Goal: Transaction & Acquisition: Obtain resource

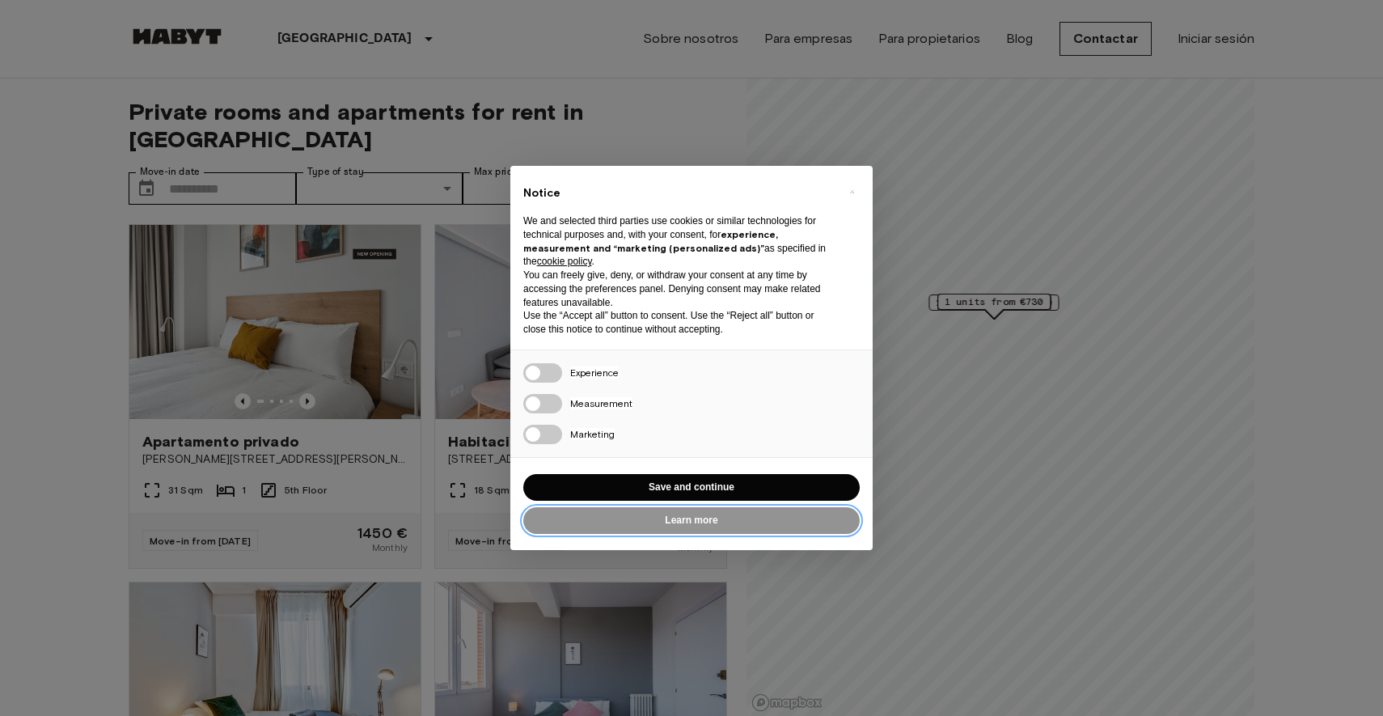
drag, startPoint x: 704, startPoint y: 521, endPoint x: 552, endPoint y: 480, distance: 156.8
click at [552, 480] on div "Learn more Reject all Save and continue" at bounding box center [691, 504] width 336 height 66
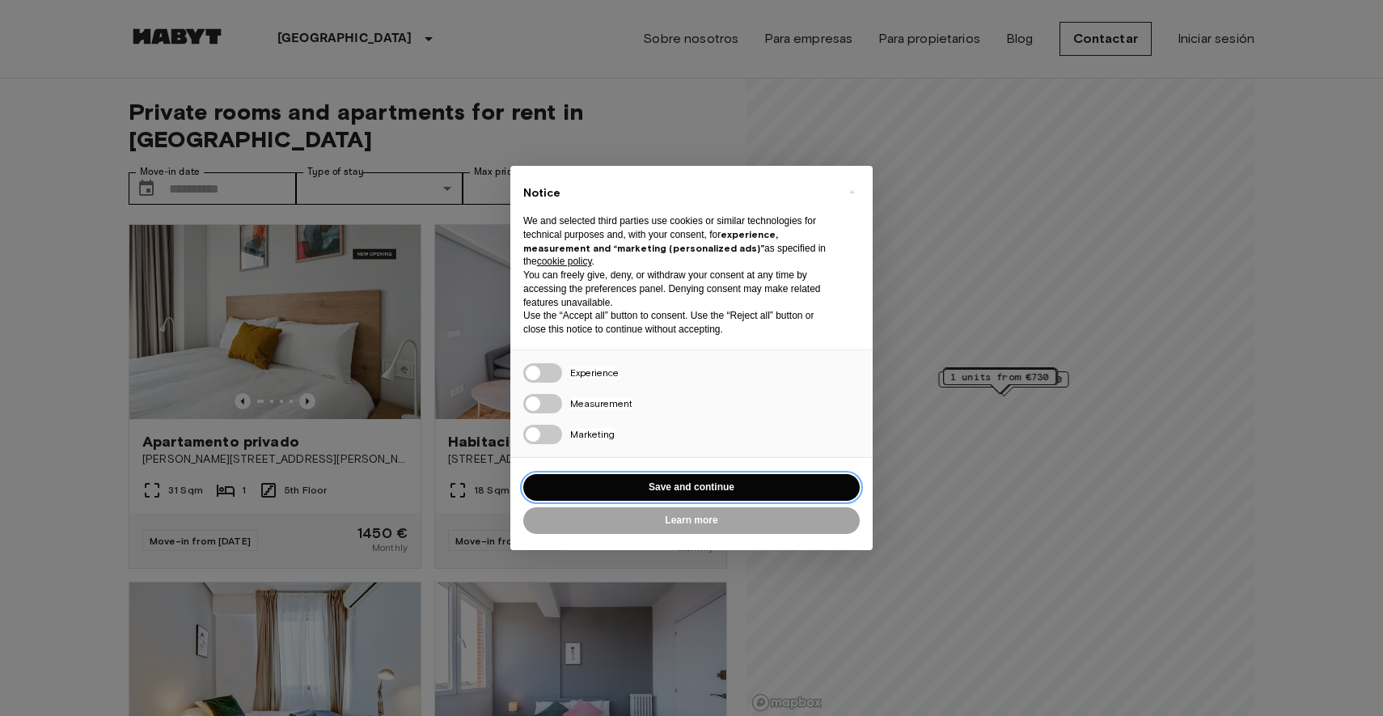
click at [639, 490] on button "Save and continue" at bounding box center [691, 487] width 336 height 27
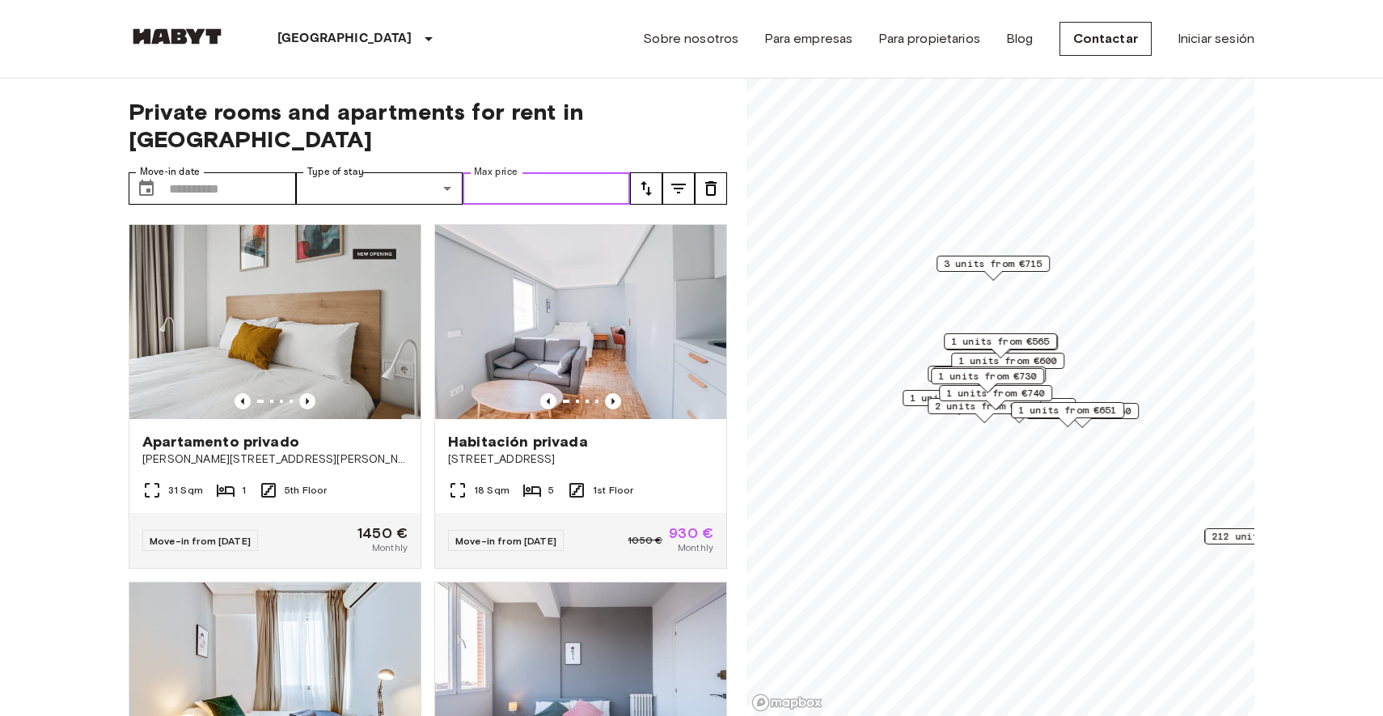
click at [475, 172] on input "Max price" at bounding box center [546, 188] width 167 height 32
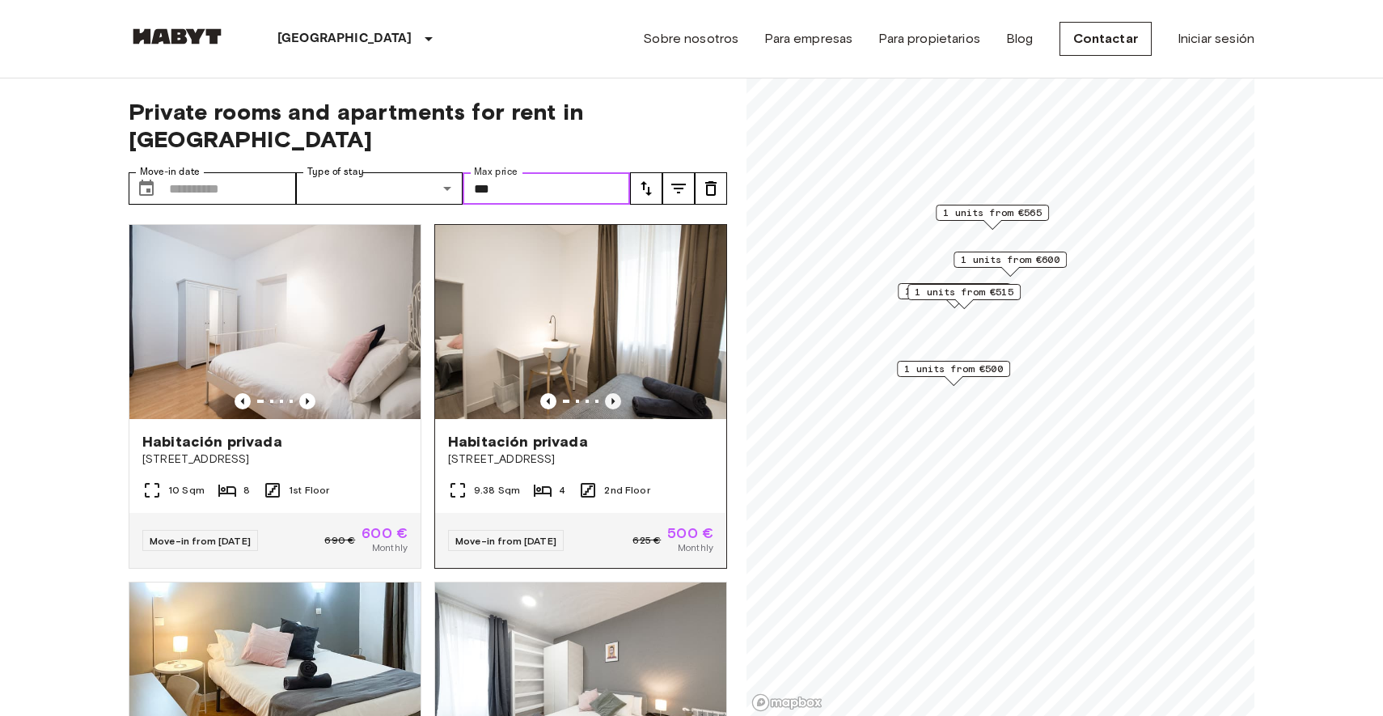
click at [613, 393] on icon "Previous image" at bounding box center [613, 401] width 16 height 16
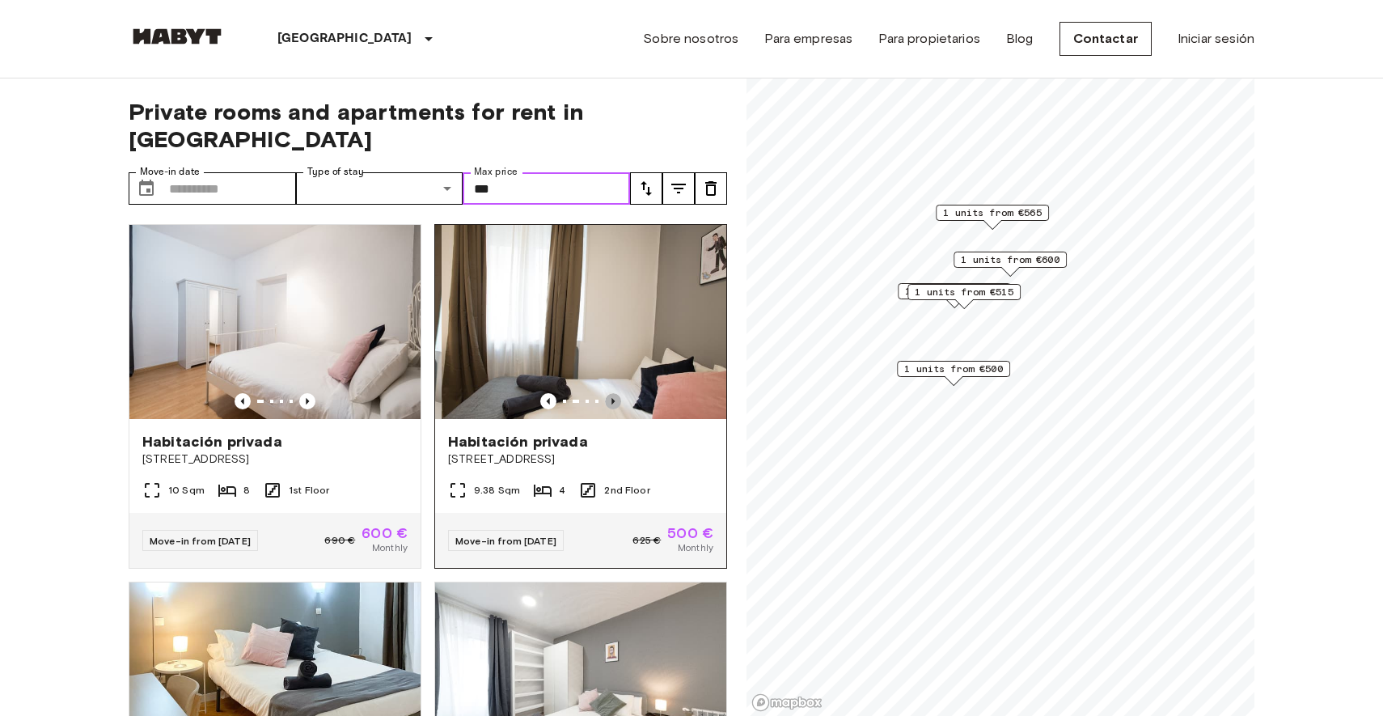
click at [613, 393] on icon "Previous image" at bounding box center [613, 401] width 16 height 16
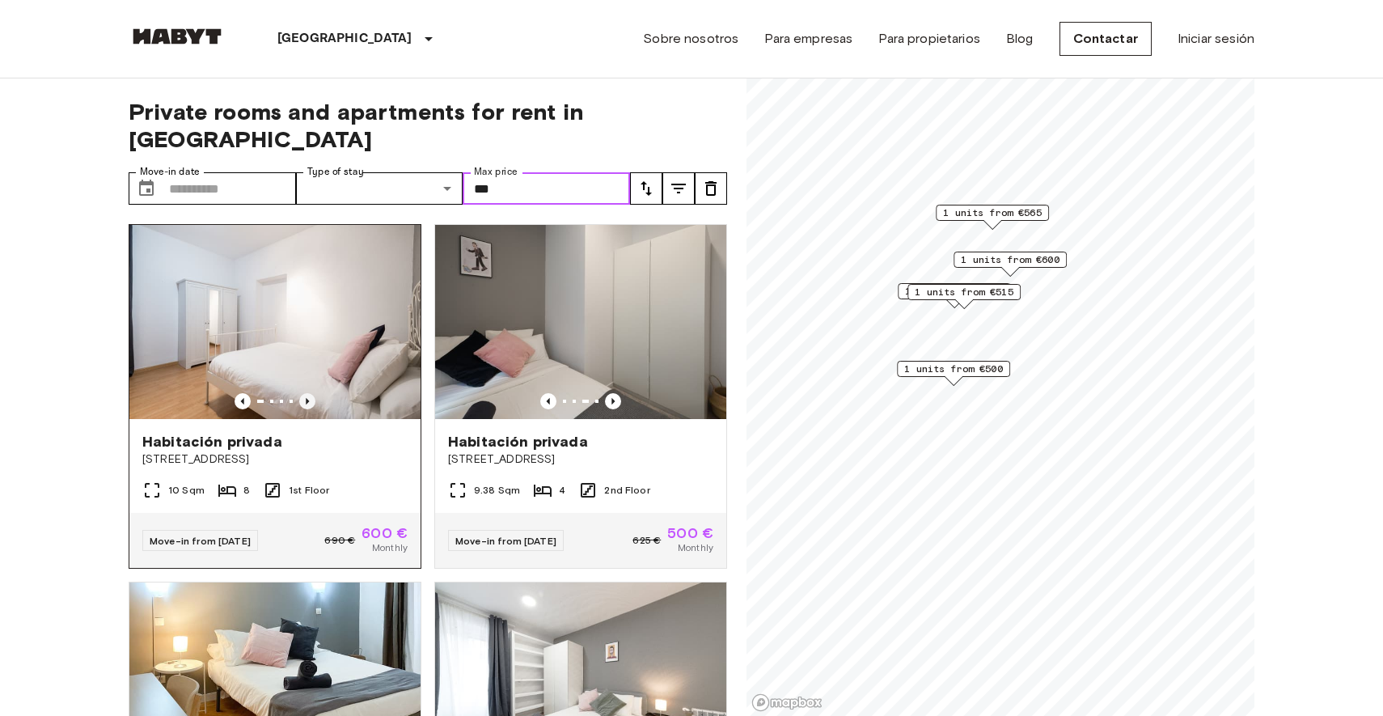
click at [302, 393] on icon "Previous image" at bounding box center [307, 401] width 16 height 16
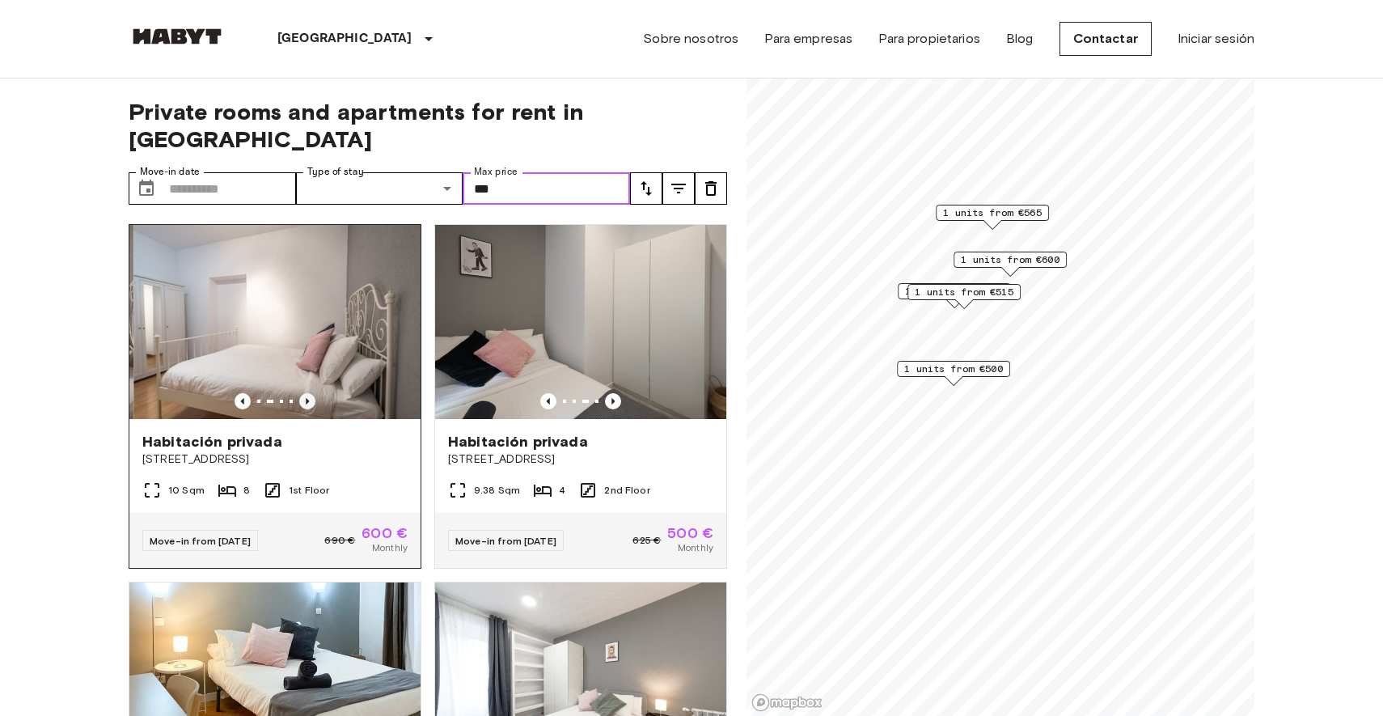
click at [302, 393] on icon "Previous image" at bounding box center [307, 401] width 16 height 16
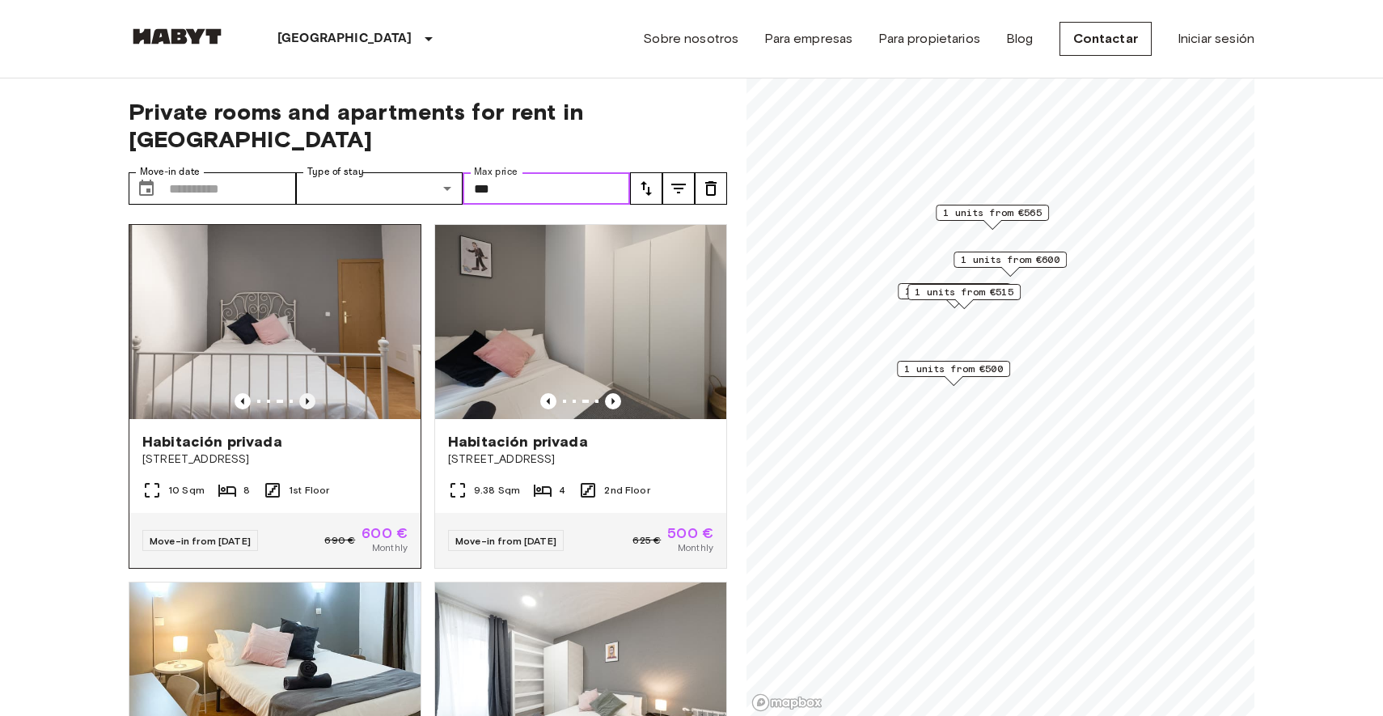
click at [302, 393] on icon "Previous image" at bounding box center [307, 401] width 16 height 16
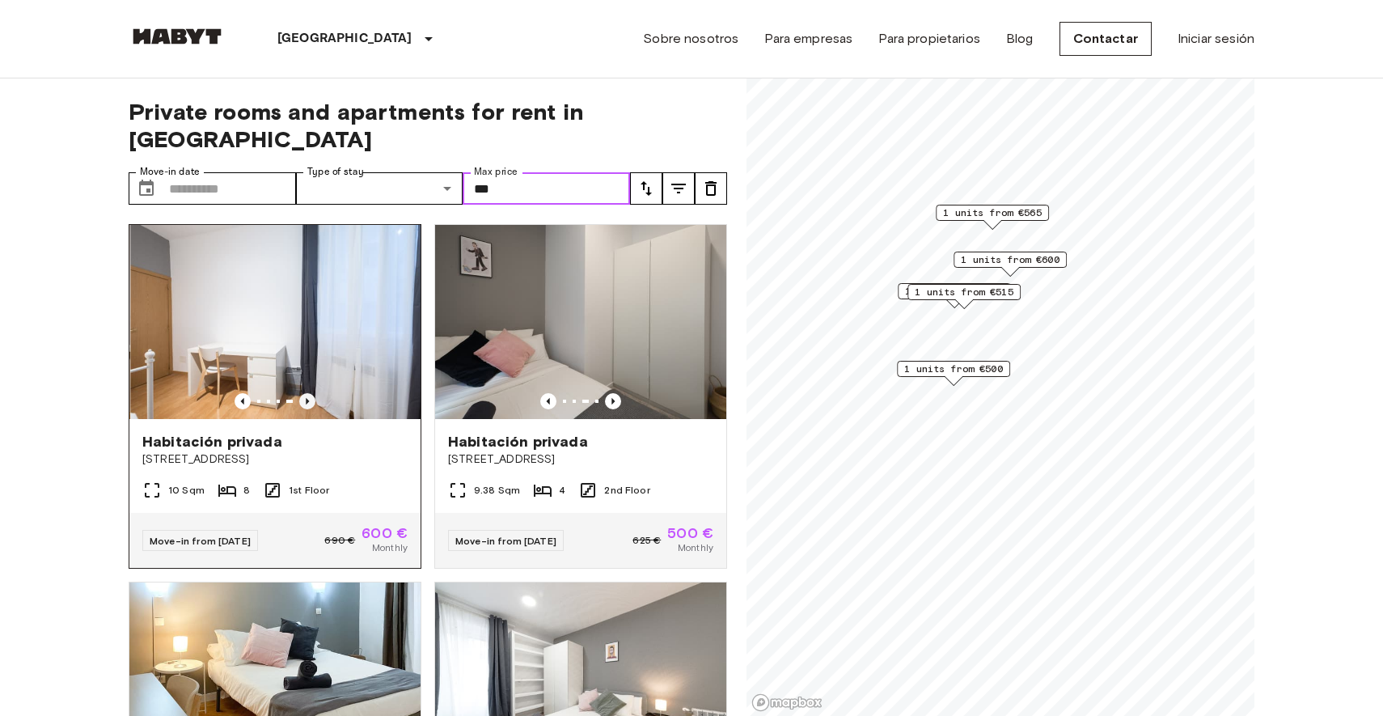
click at [302, 393] on icon "Previous image" at bounding box center [307, 401] width 16 height 16
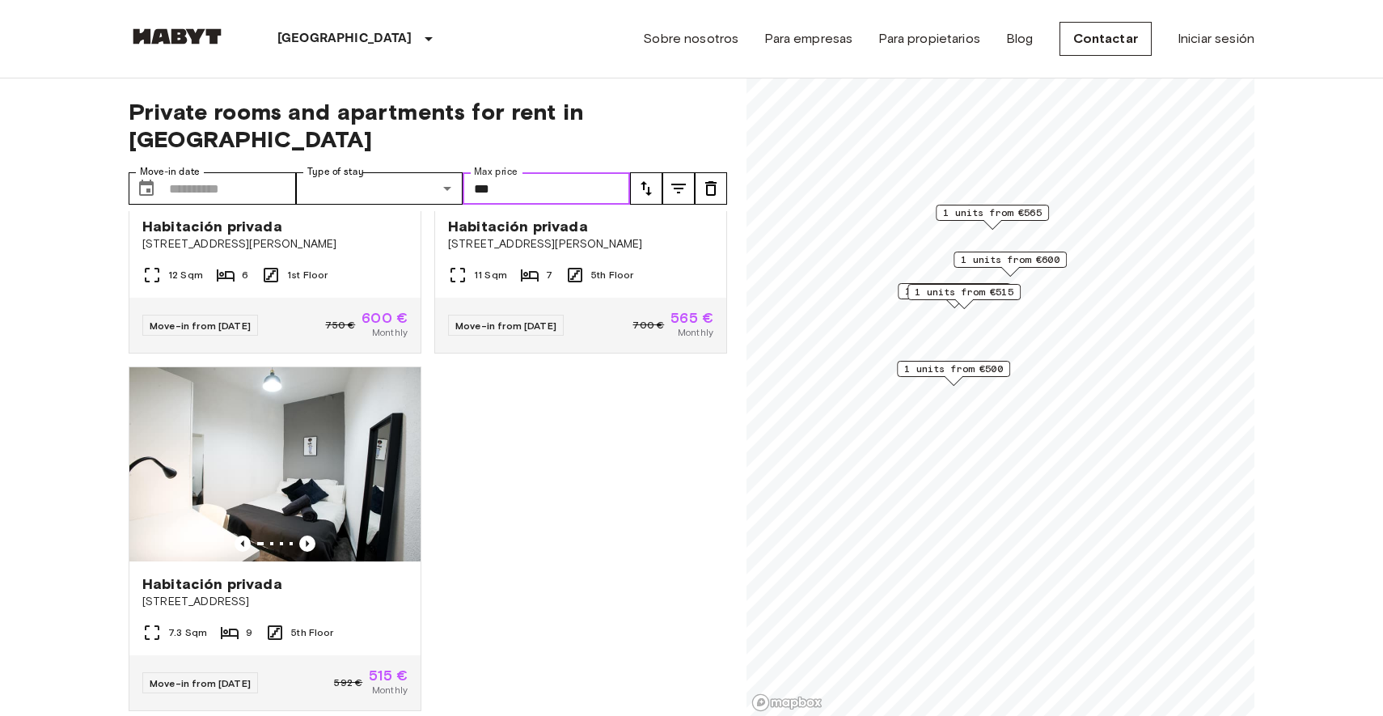
scroll to position [572, 0]
click at [240, 459] on img at bounding box center [274, 465] width 291 height 194
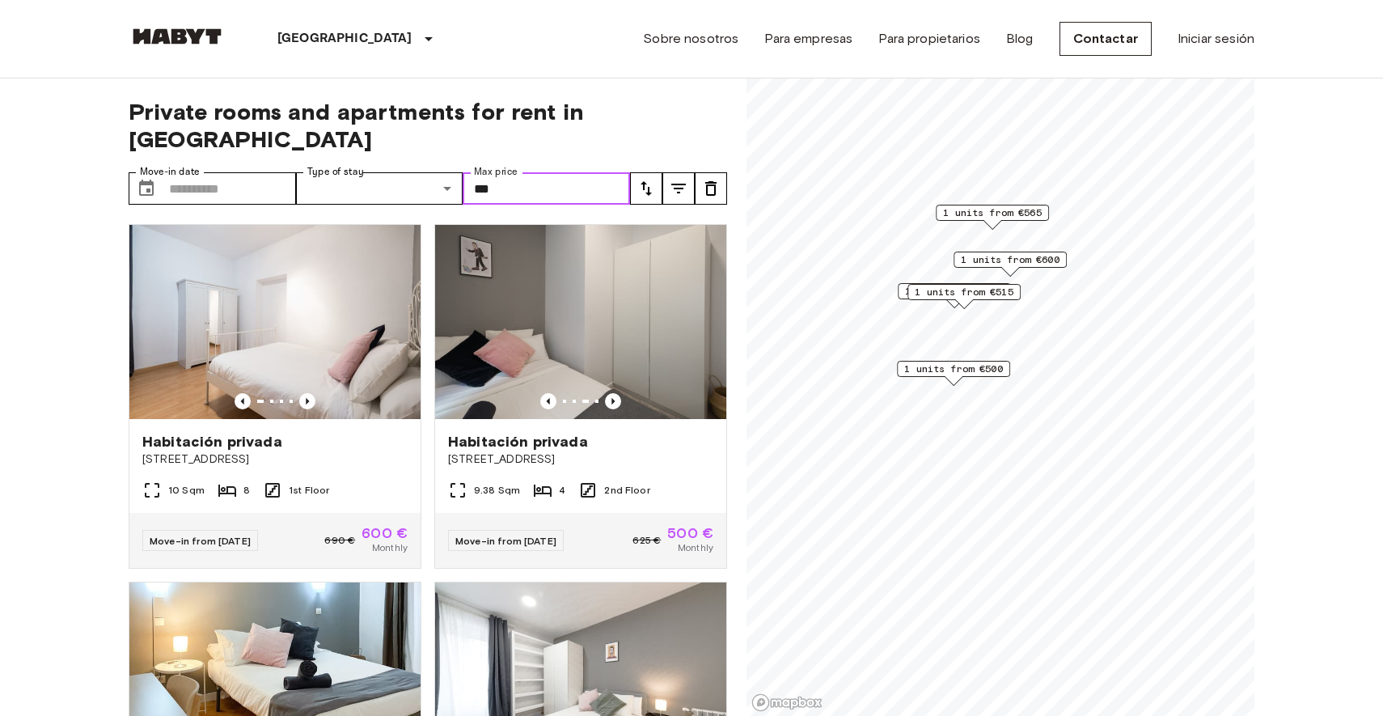
scroll to position [0, 0]
click at [992, 217] on span "1 units from €565" at bounding box center [992, 212] width 99 height 15
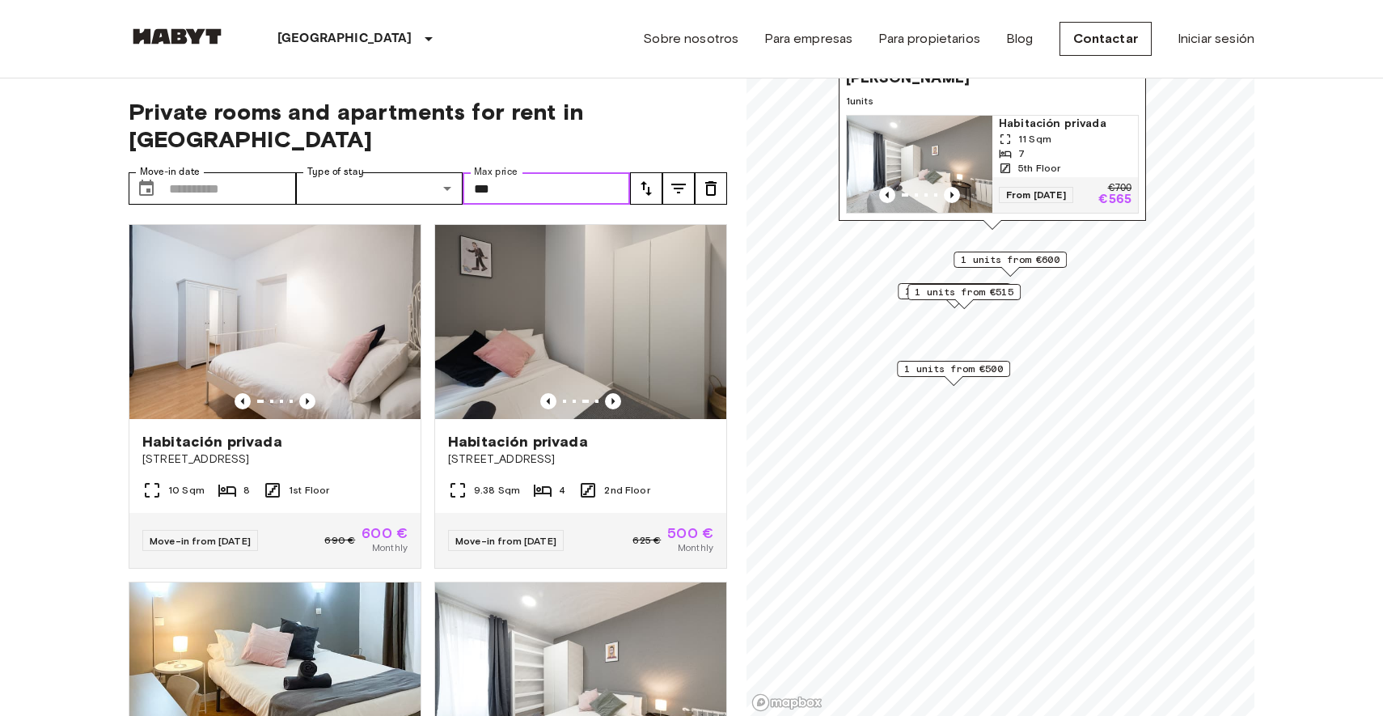
click at [967, 156] on img "Map marker" at bounding box center [920, 164] width 146 height 97
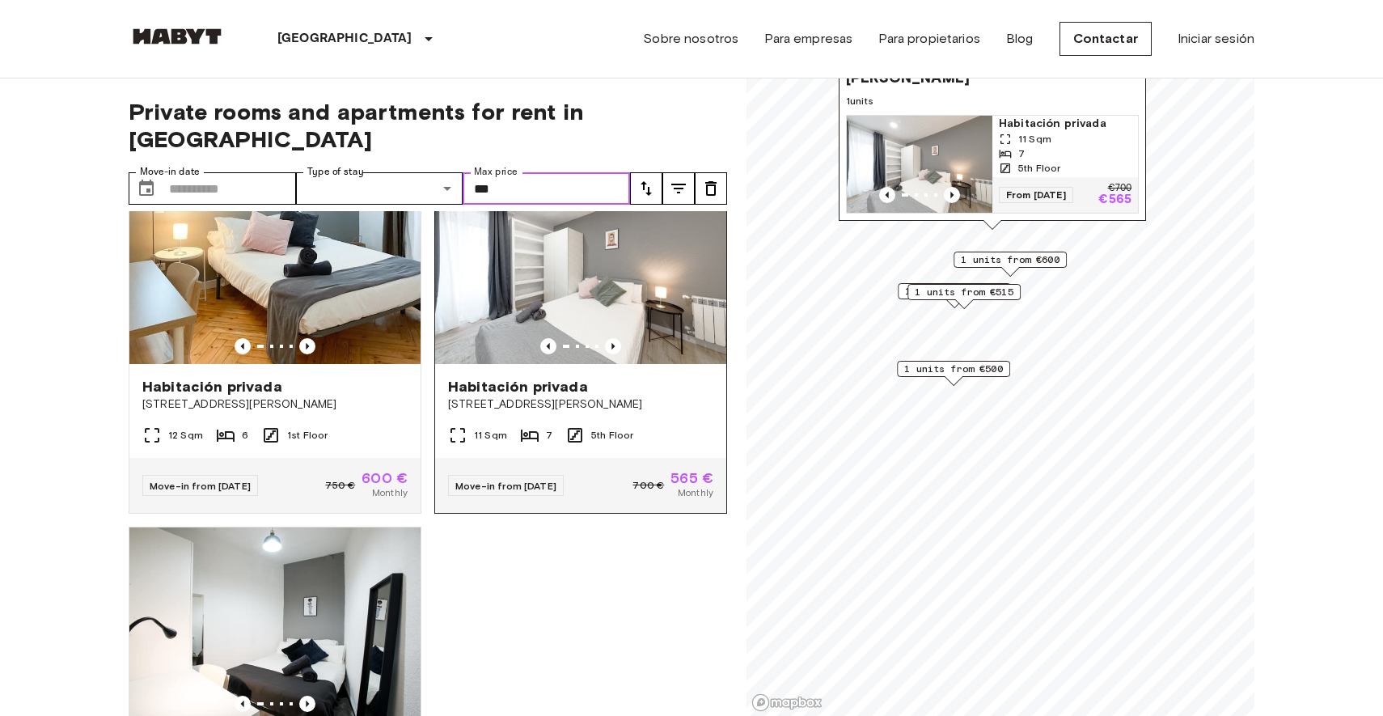
scroll to position [379, 0]
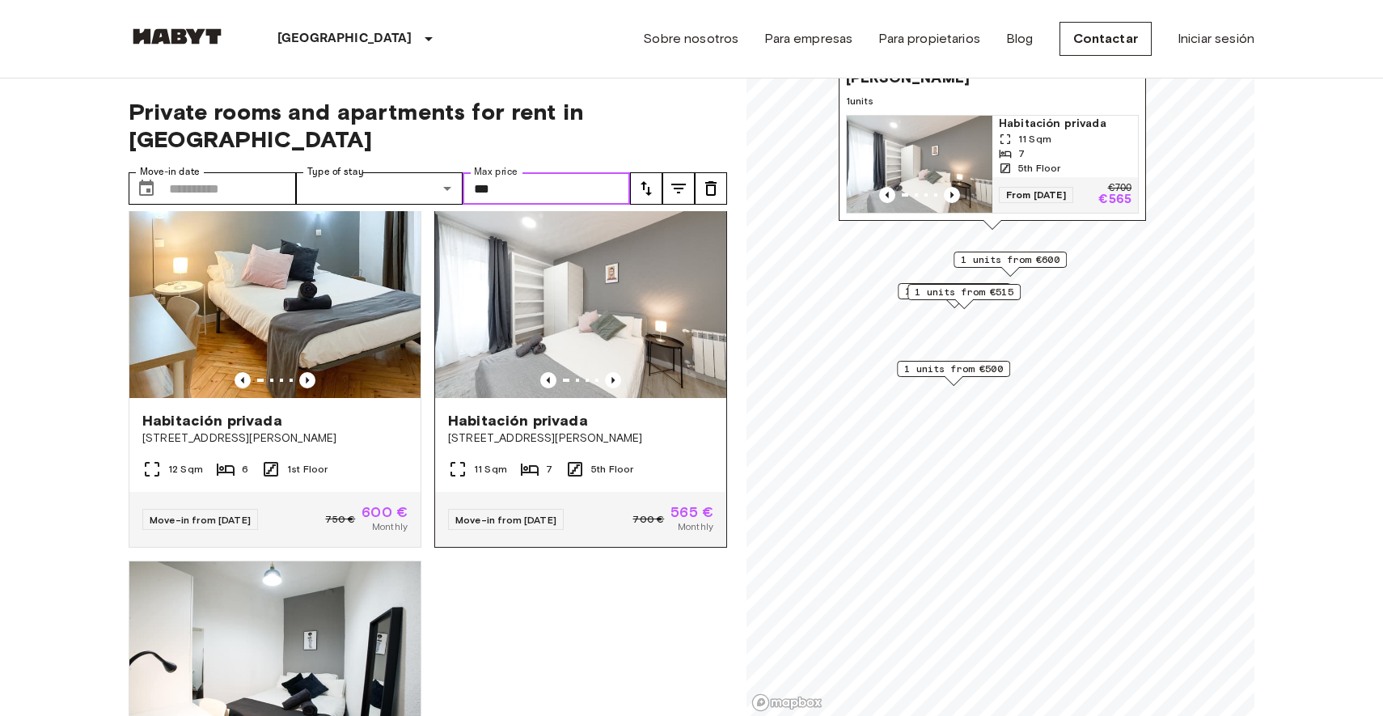
click at [573, 302] on img at bounding box center [580, 301] width 291 height 194
type input "*"
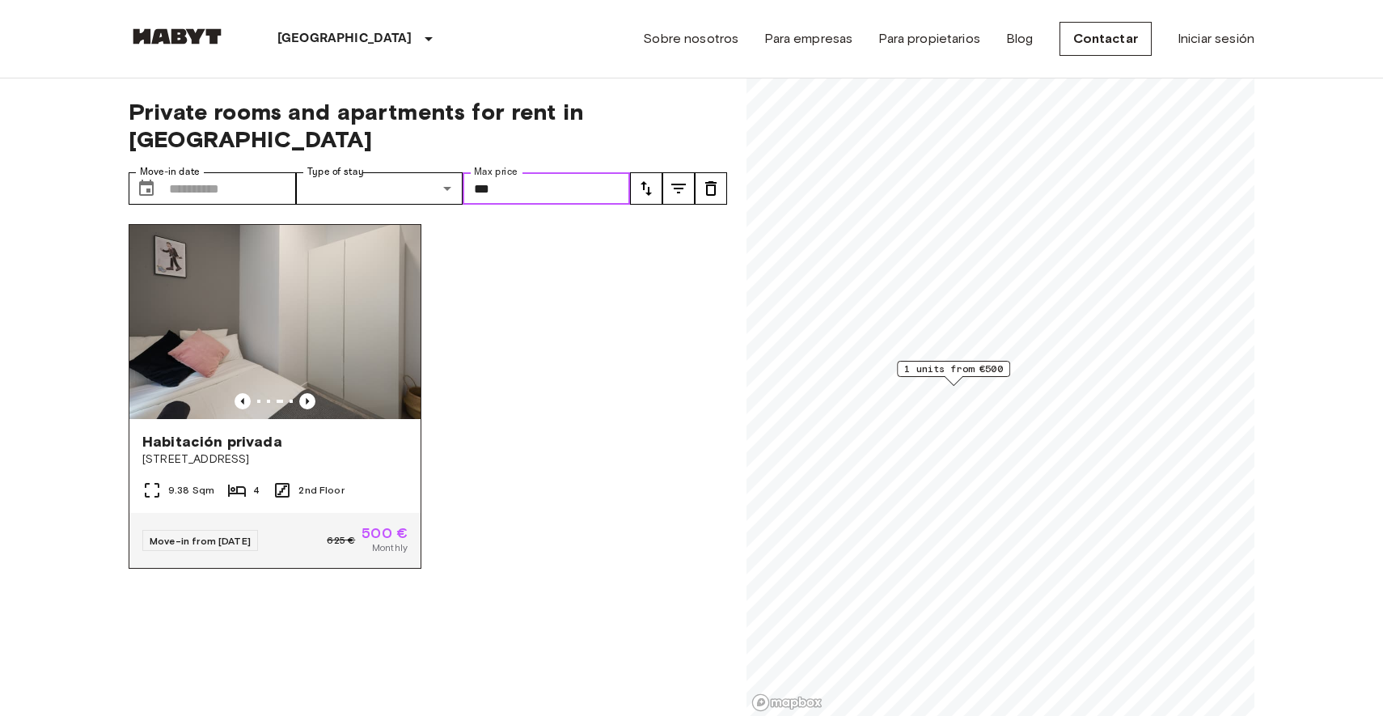
click at [298, 393] on div at bounding box center [274, 401] width 291 height 16
type input "*"
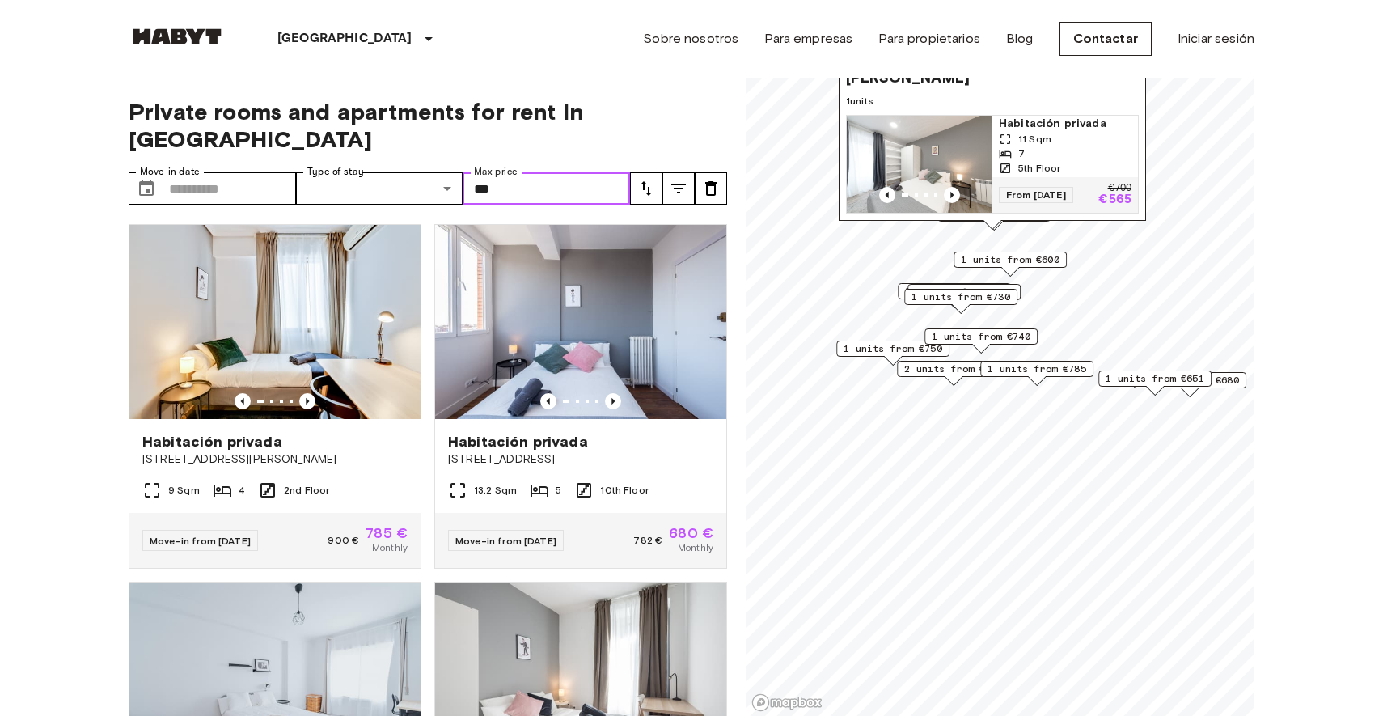
type input "***"
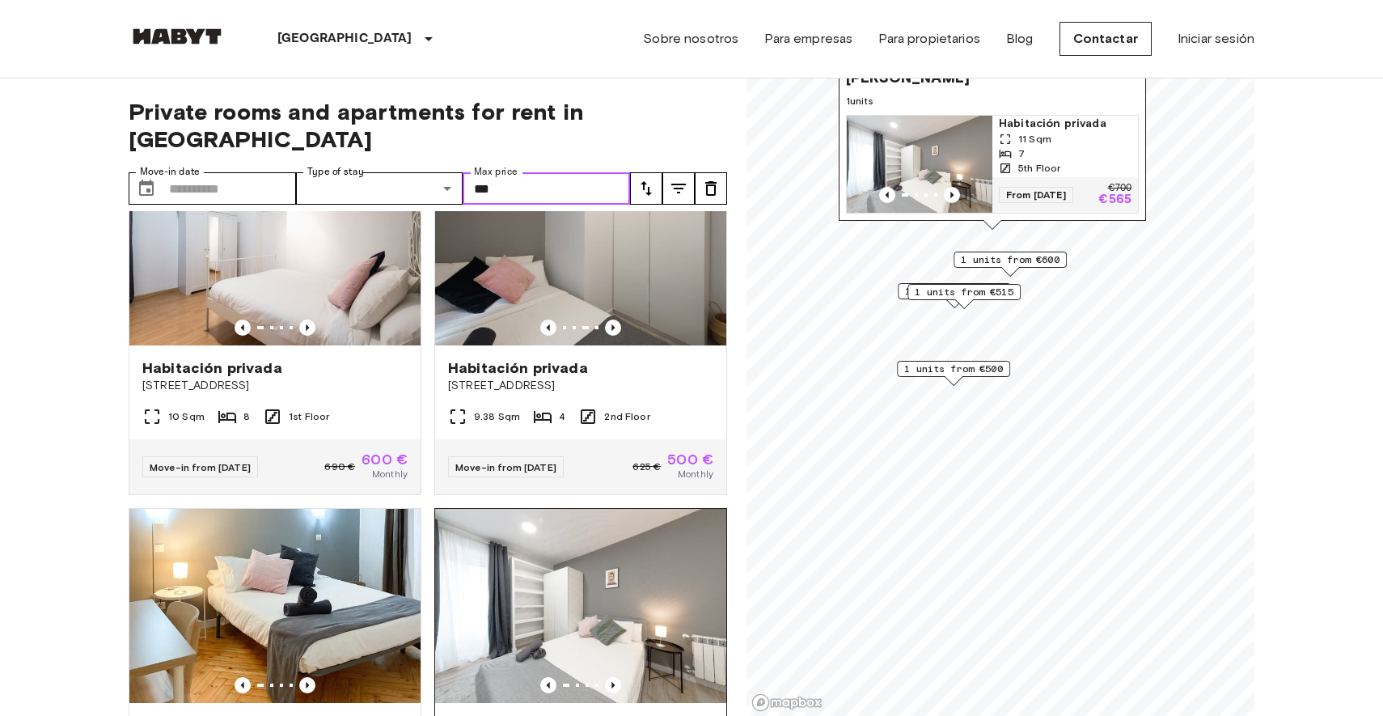
scroll to position [70, 0]
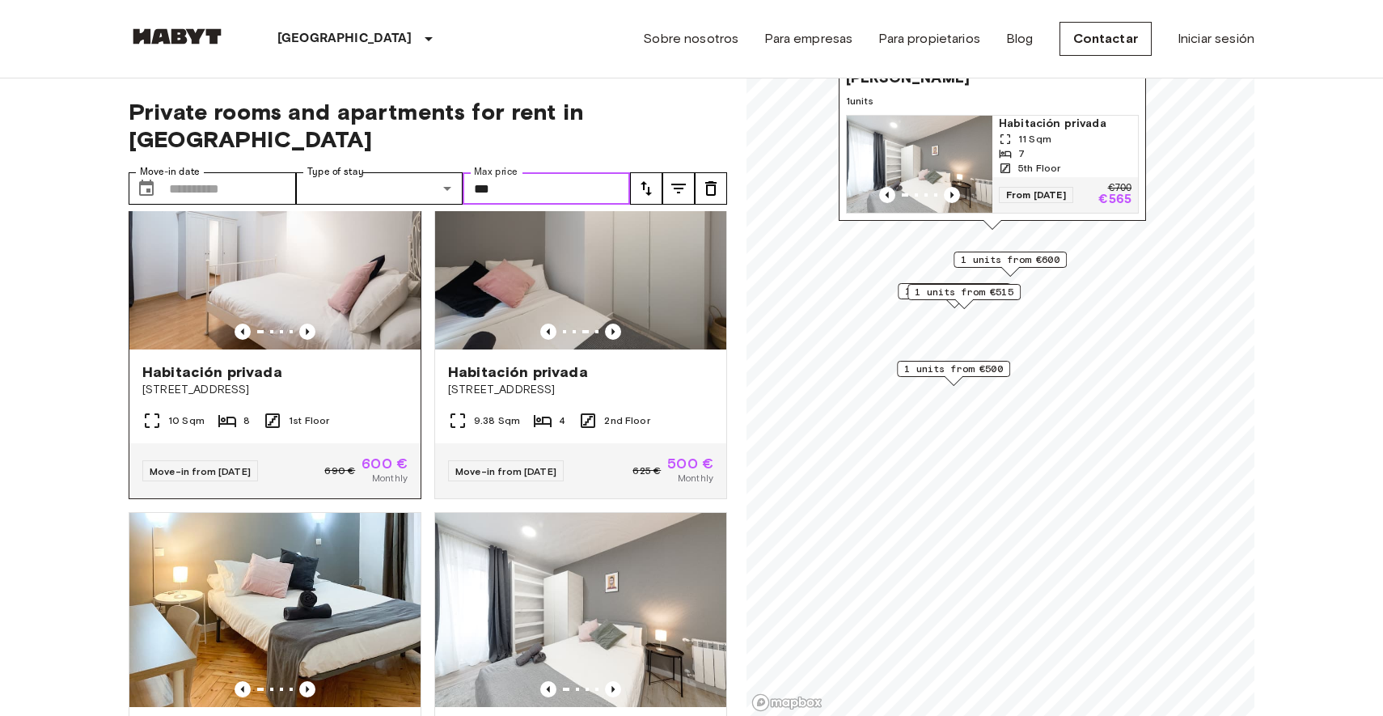
click at [348, 258] on img at bounding box center [274, 252] width 291 height 194
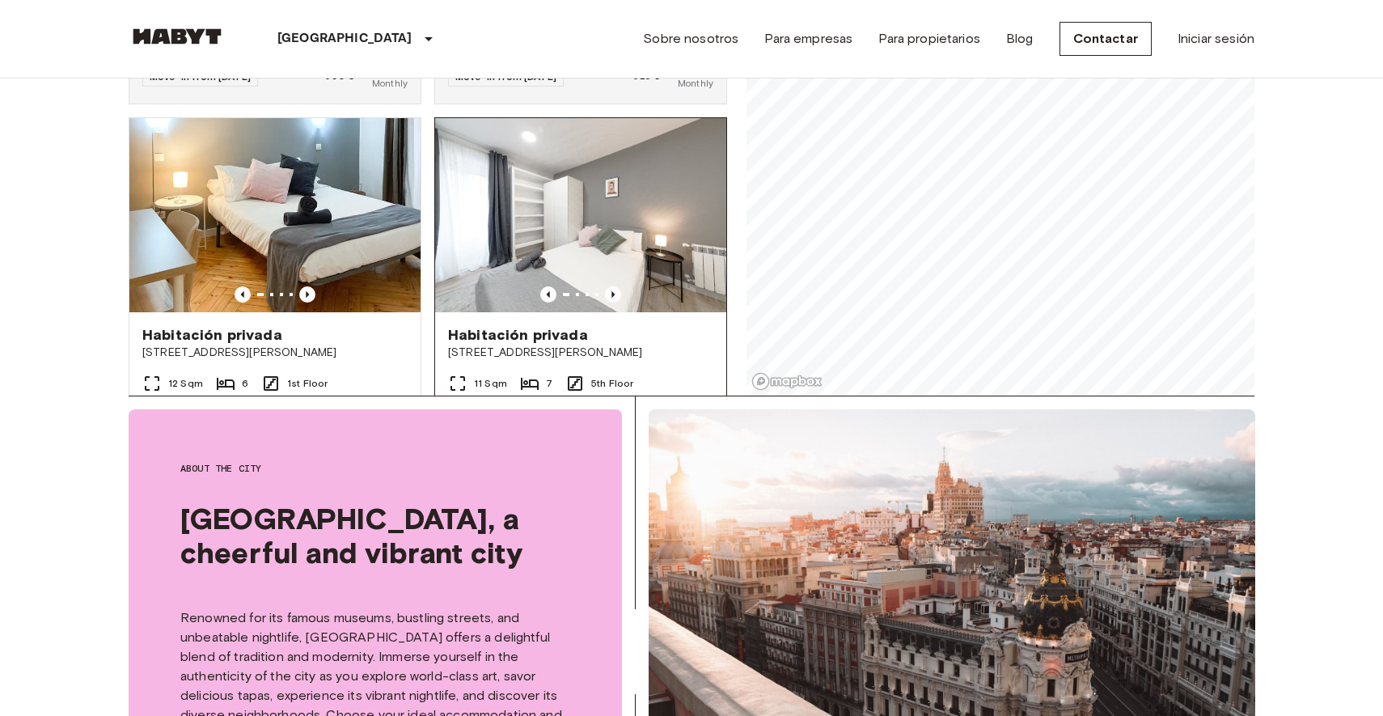
scroll to position [144, 0]
click at [272, 171] on img at bounding box center [274, 214] width 291 height 194
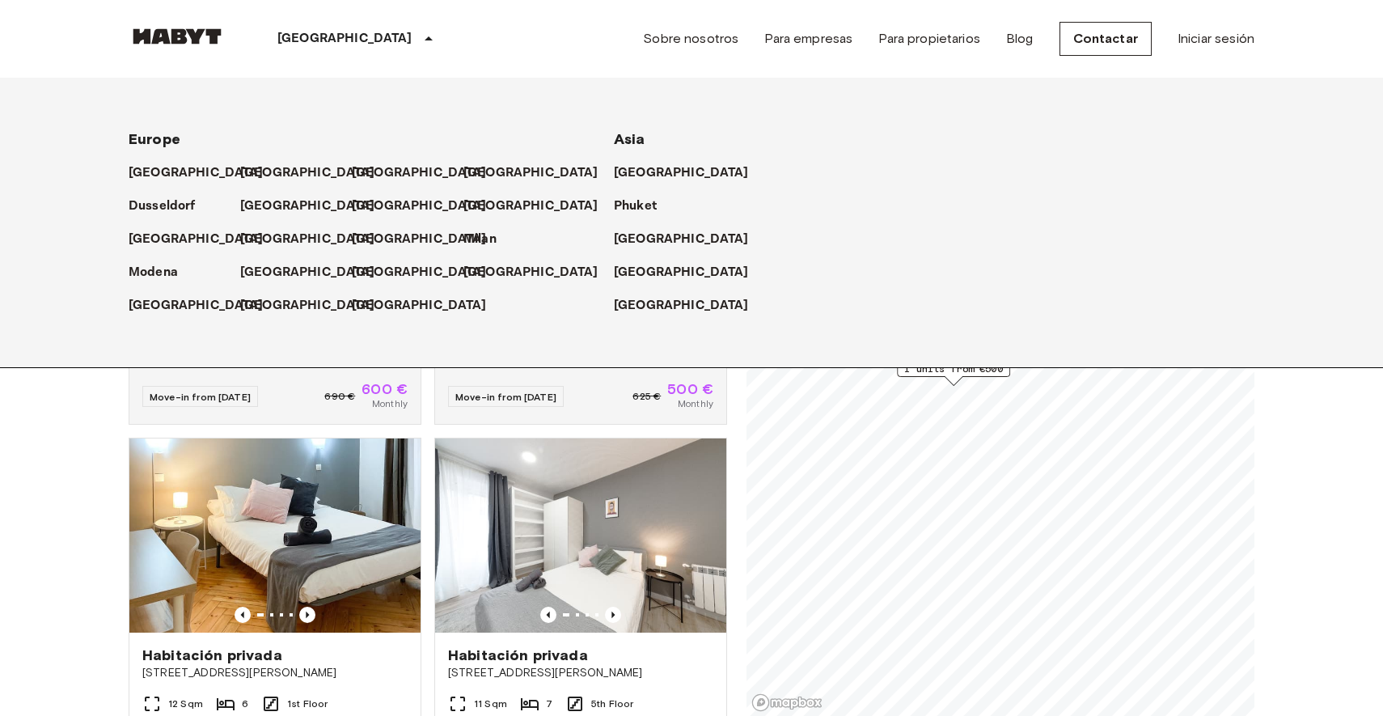
scroll to position [0, 0]
click at [477, 243] on p "Milan" at bounding box center [483, 239] width 33 height 19
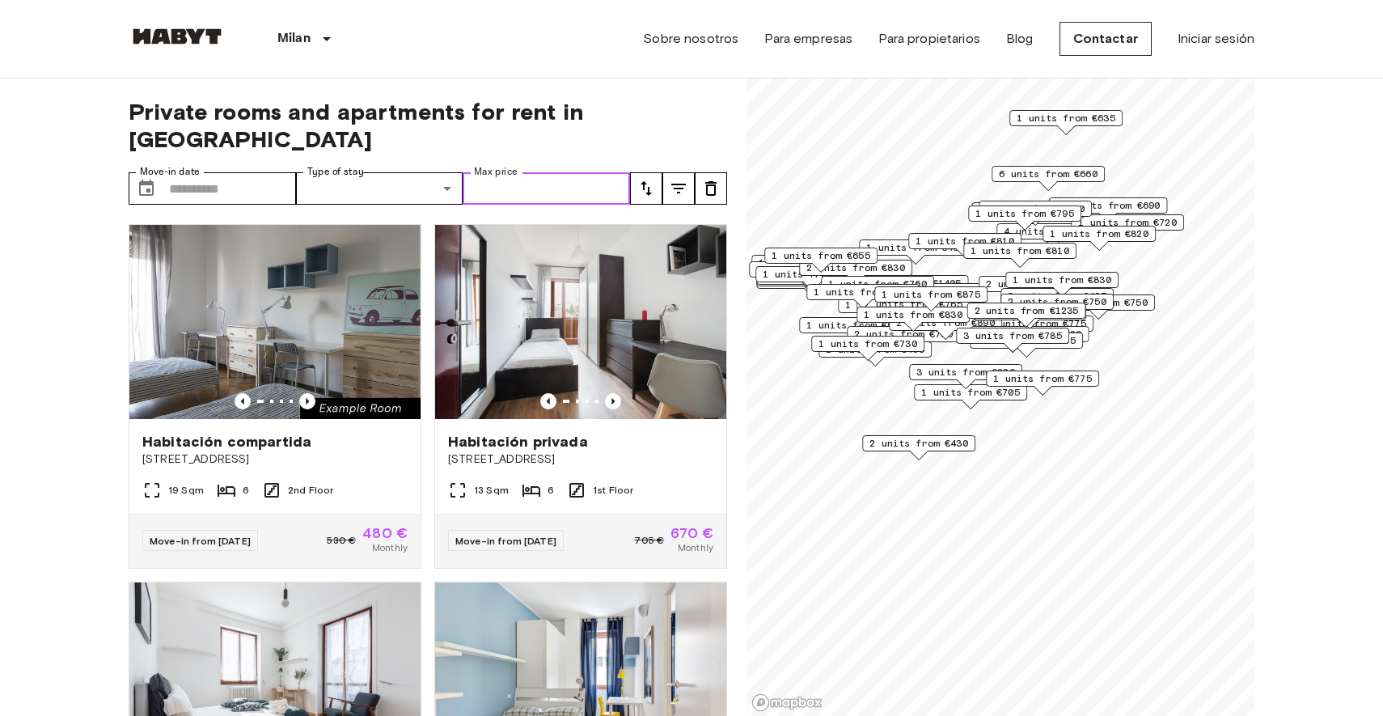
click at [544, 172] on input "Max price" at bounding box center [546, 188] width 167 height 32
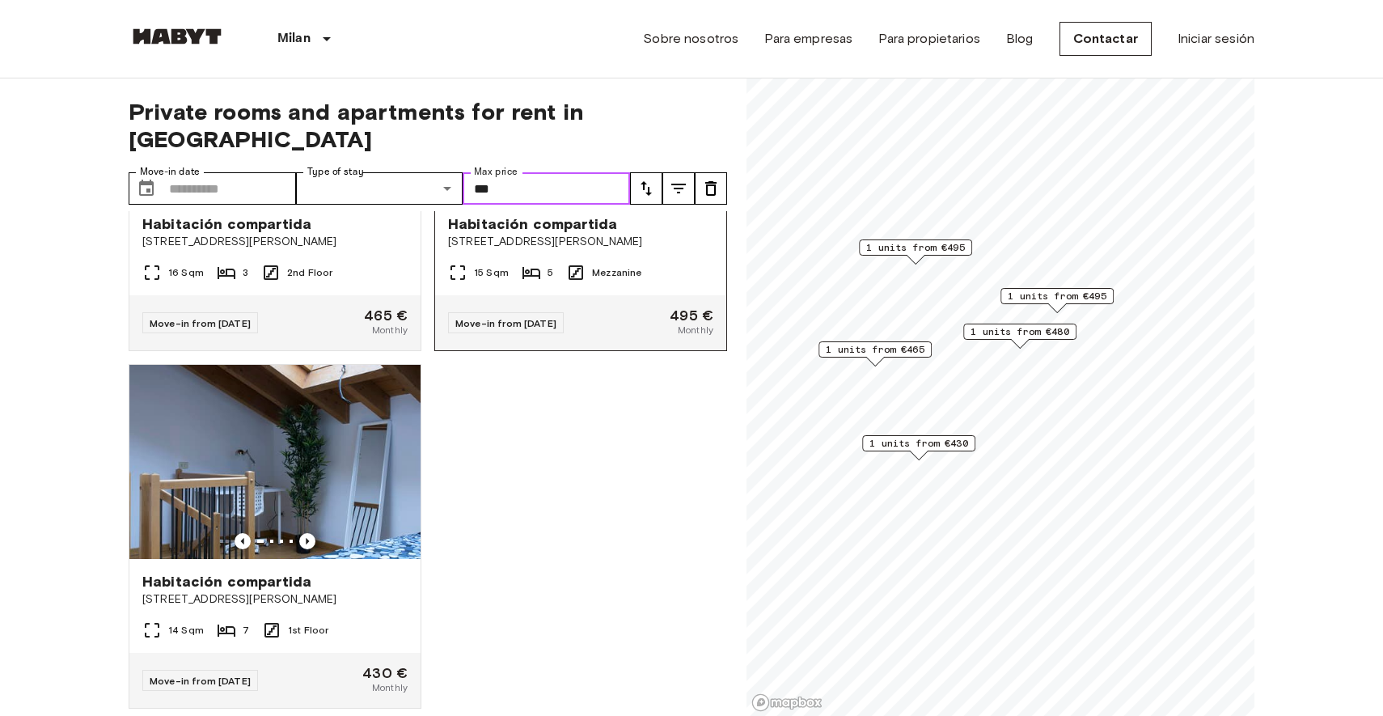
scroll to position [572, 0]
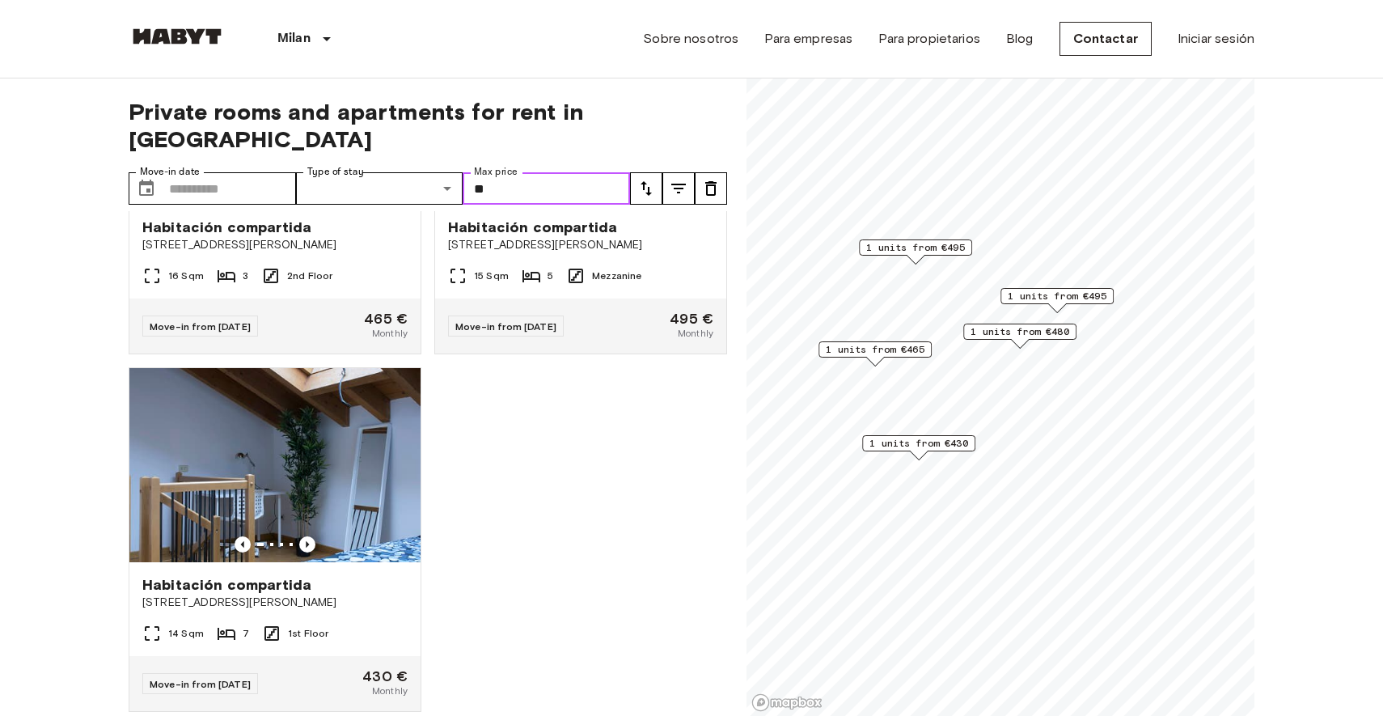
type input "*"
type input "***"
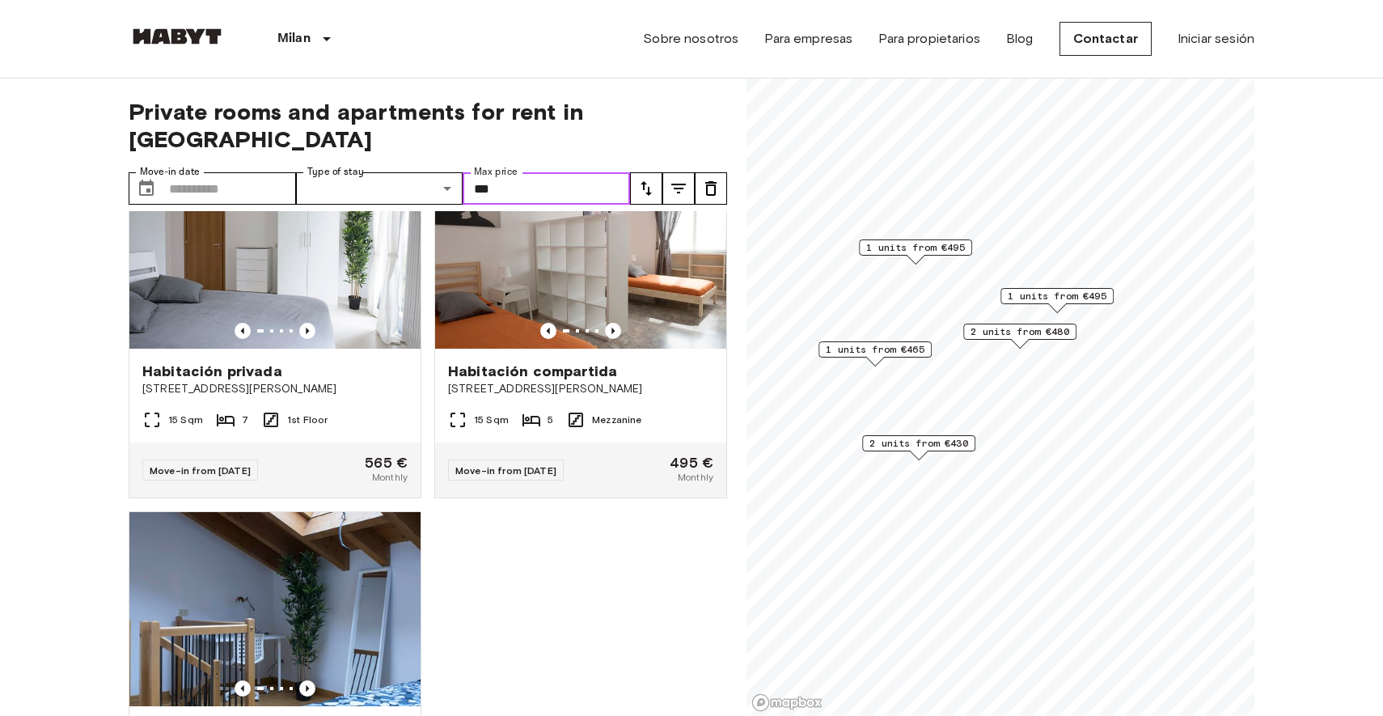
scroll to position [697, 0]
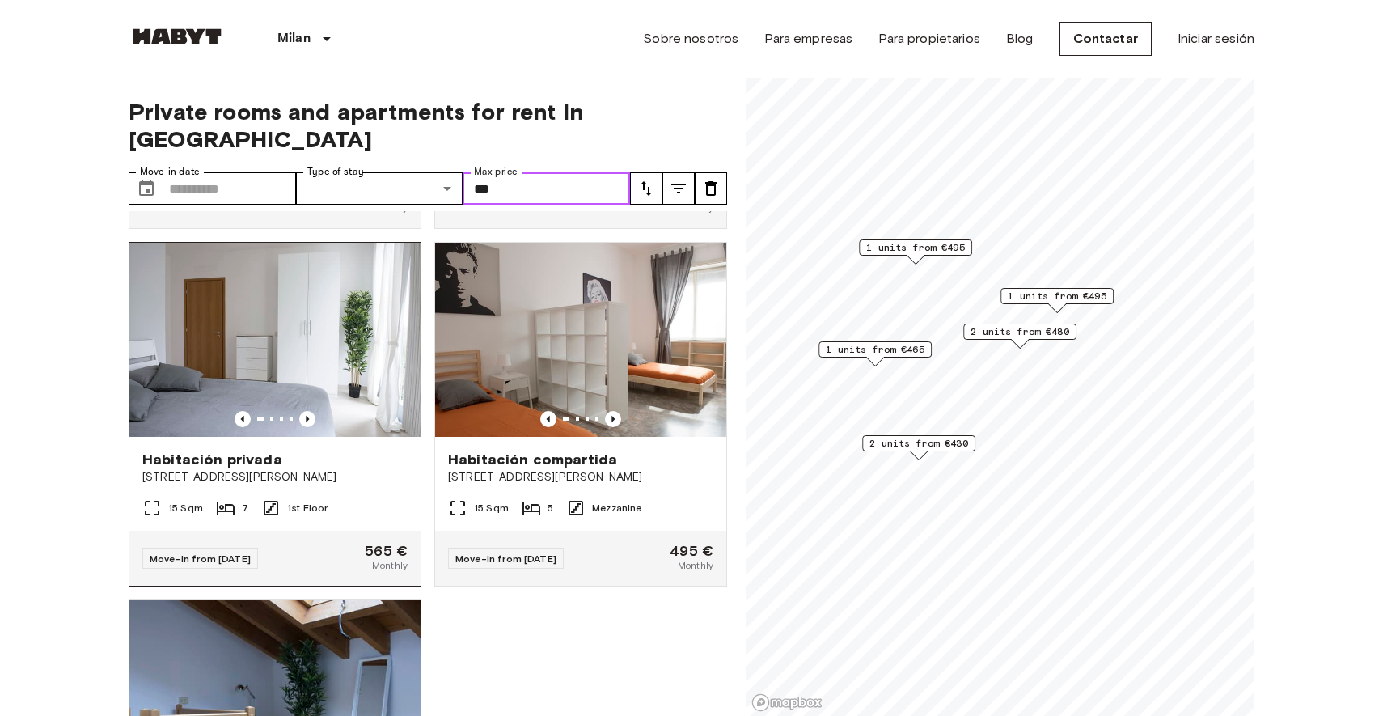
click at [243, 337] on img at bounding box center [274, 340] width 291 height 194
click at [1046, 296] on span "1 units from €495" at bounding box center [1057, 296] width 99 height 15
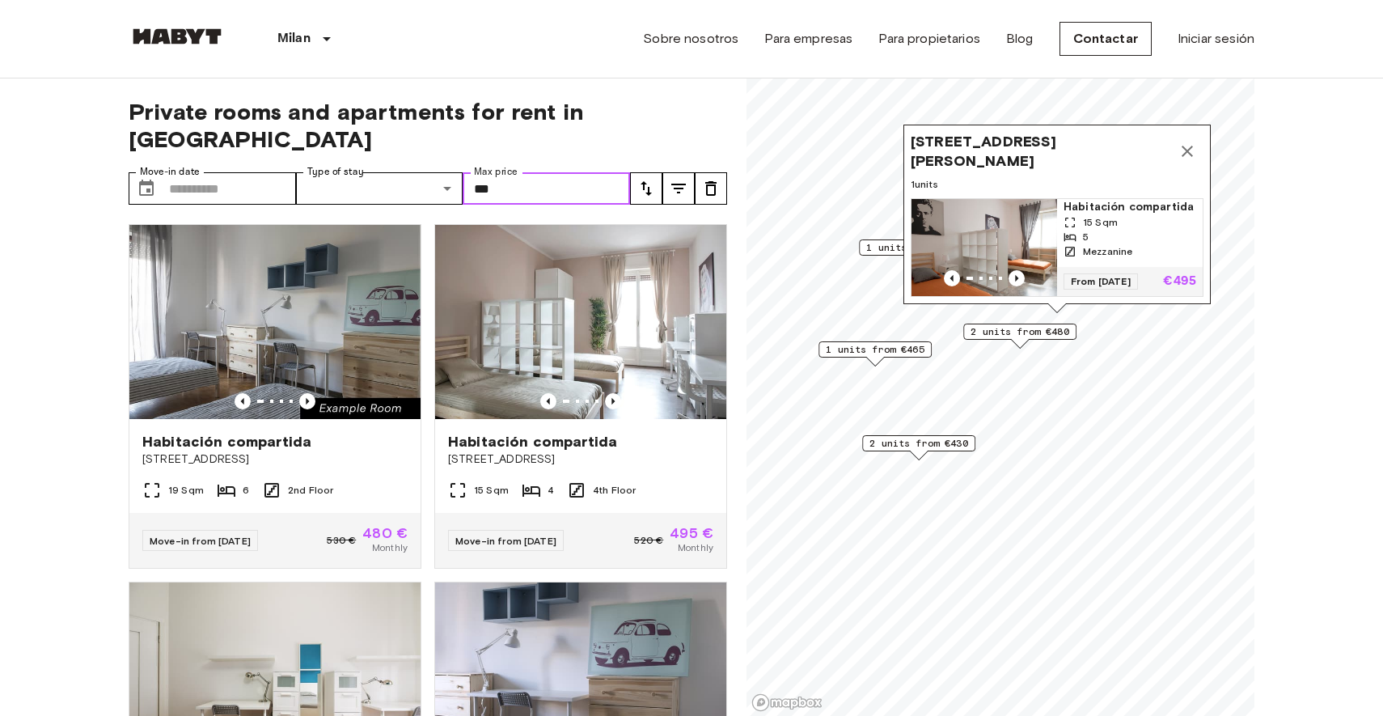
scroll to position [0, 0]
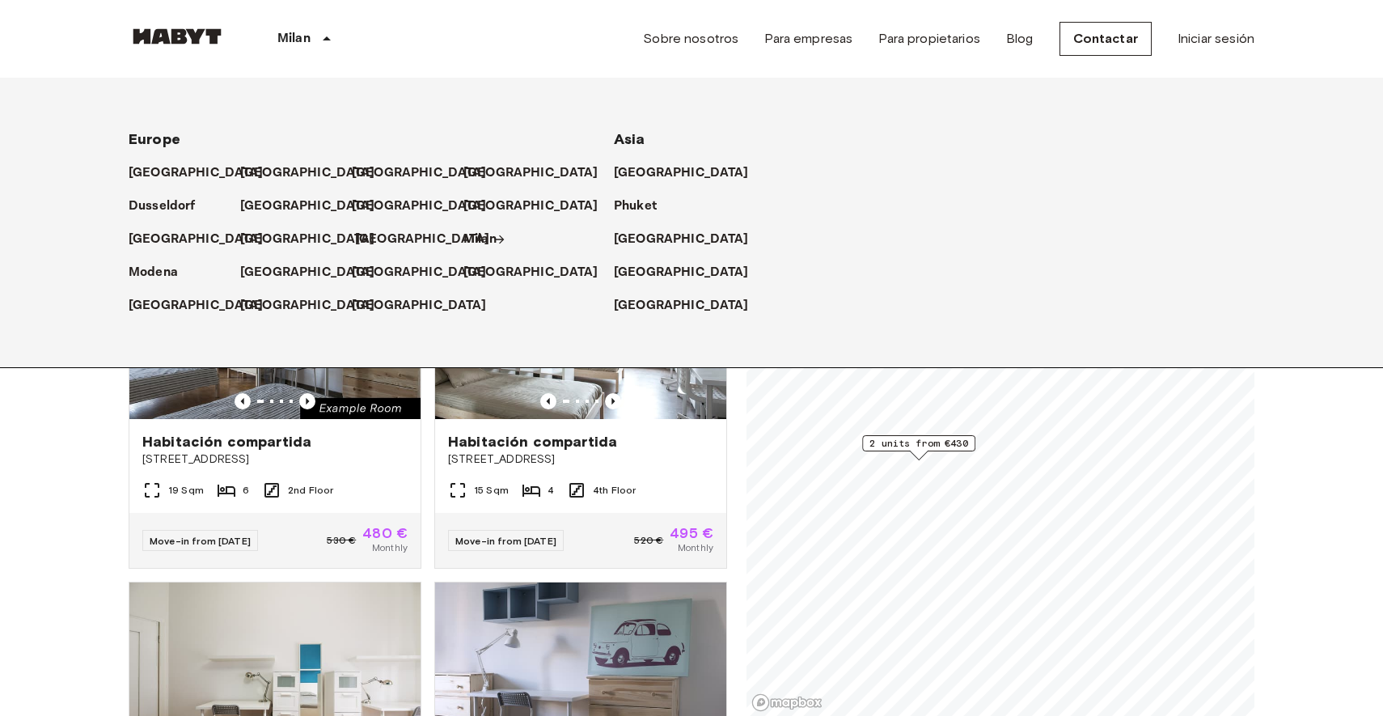
click at [375, 243] on p "[GEOGRAPHIC_DATA]" at bounding box center [422, 239] width 135 height 19
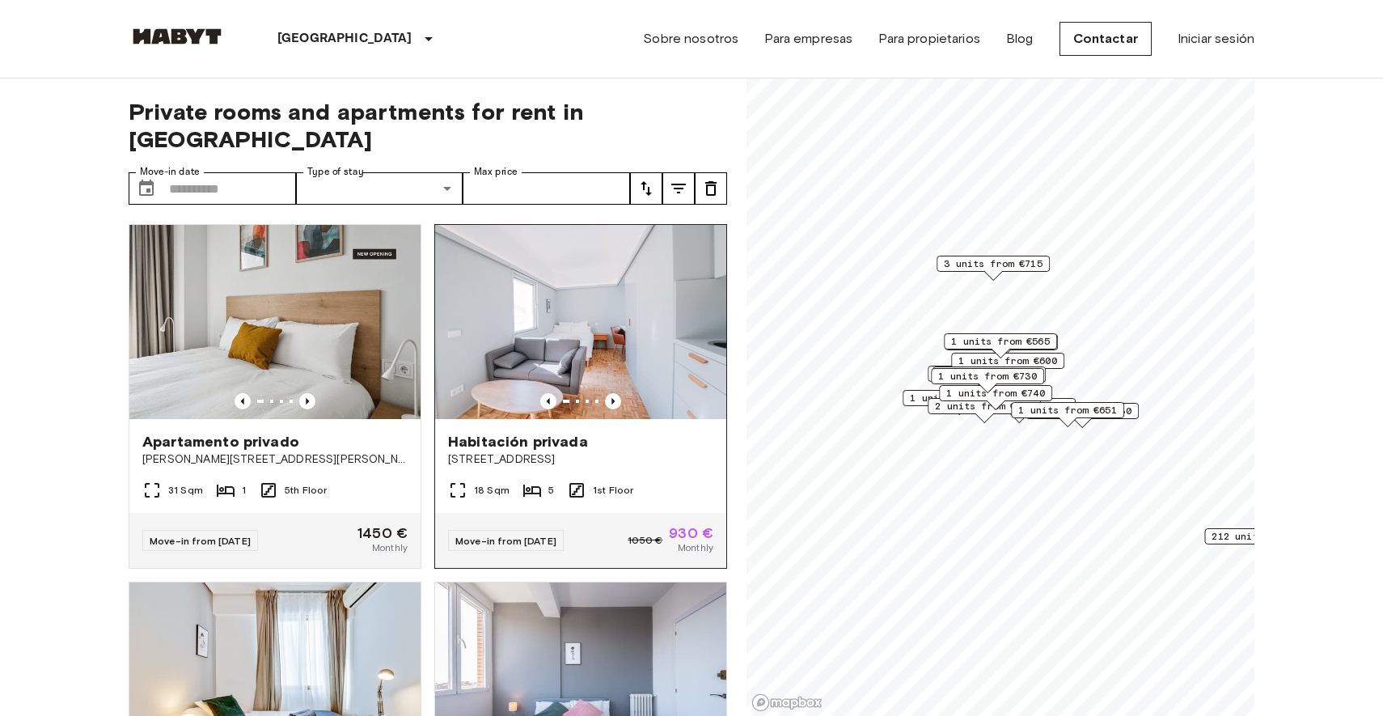
click at [609, 364] on img at bounding box center [580, 322] width 291 height 194
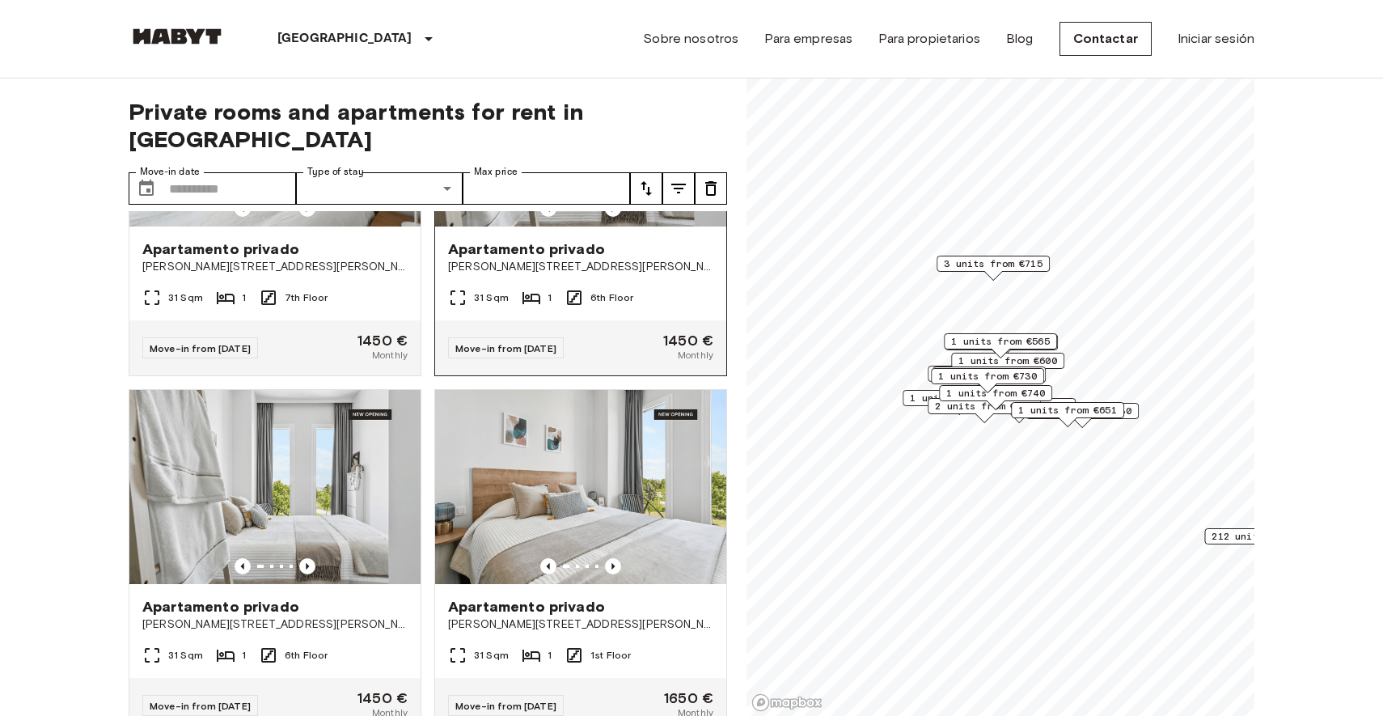
scroll to position [1064, 0]
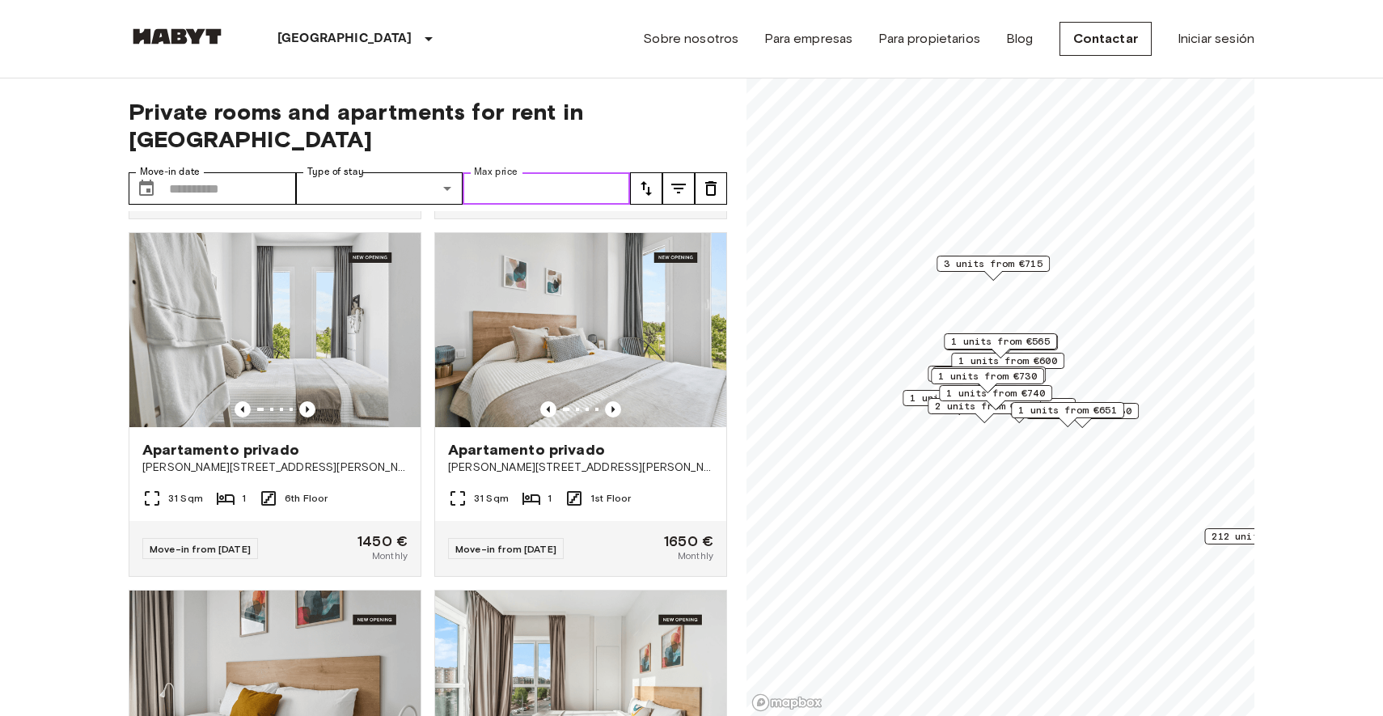
click at [502, 172] on input "Max price" at bounding box center [546, 188] width 167 height 32
type input "****"
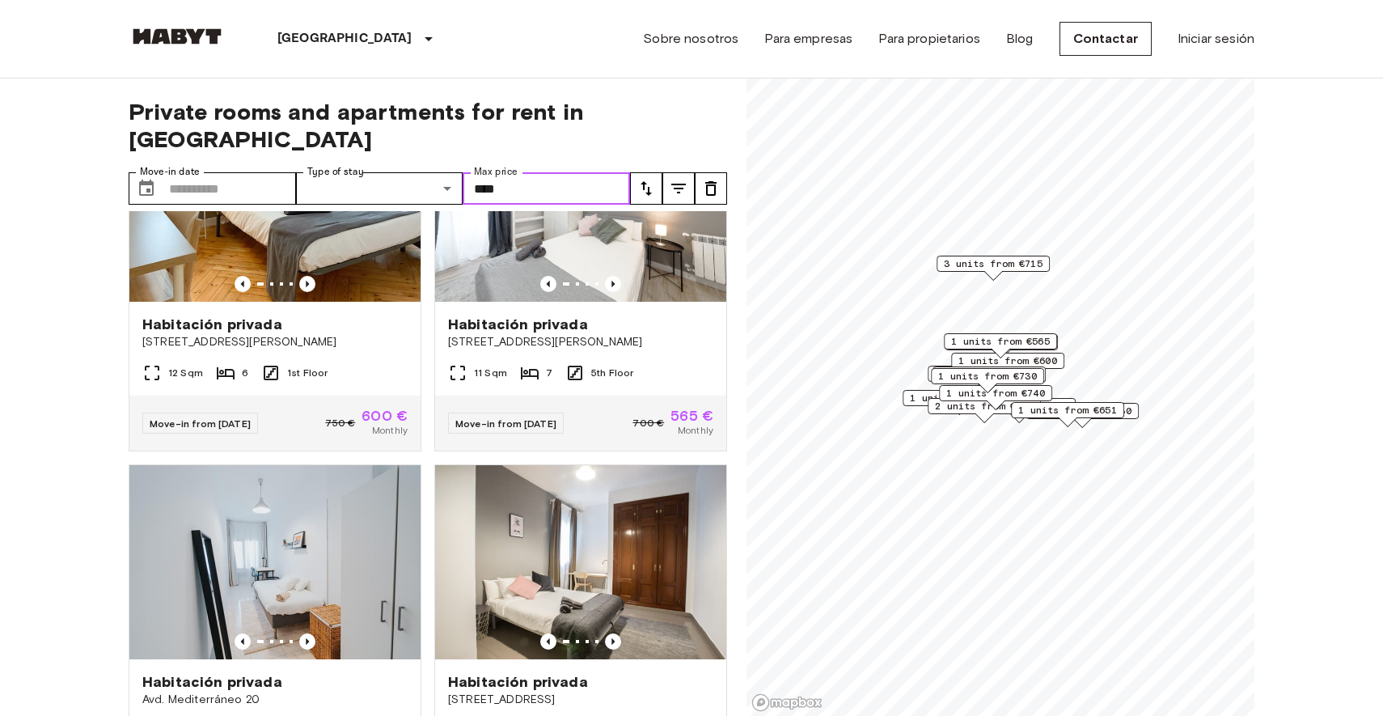
scroll to position [2496, 0]
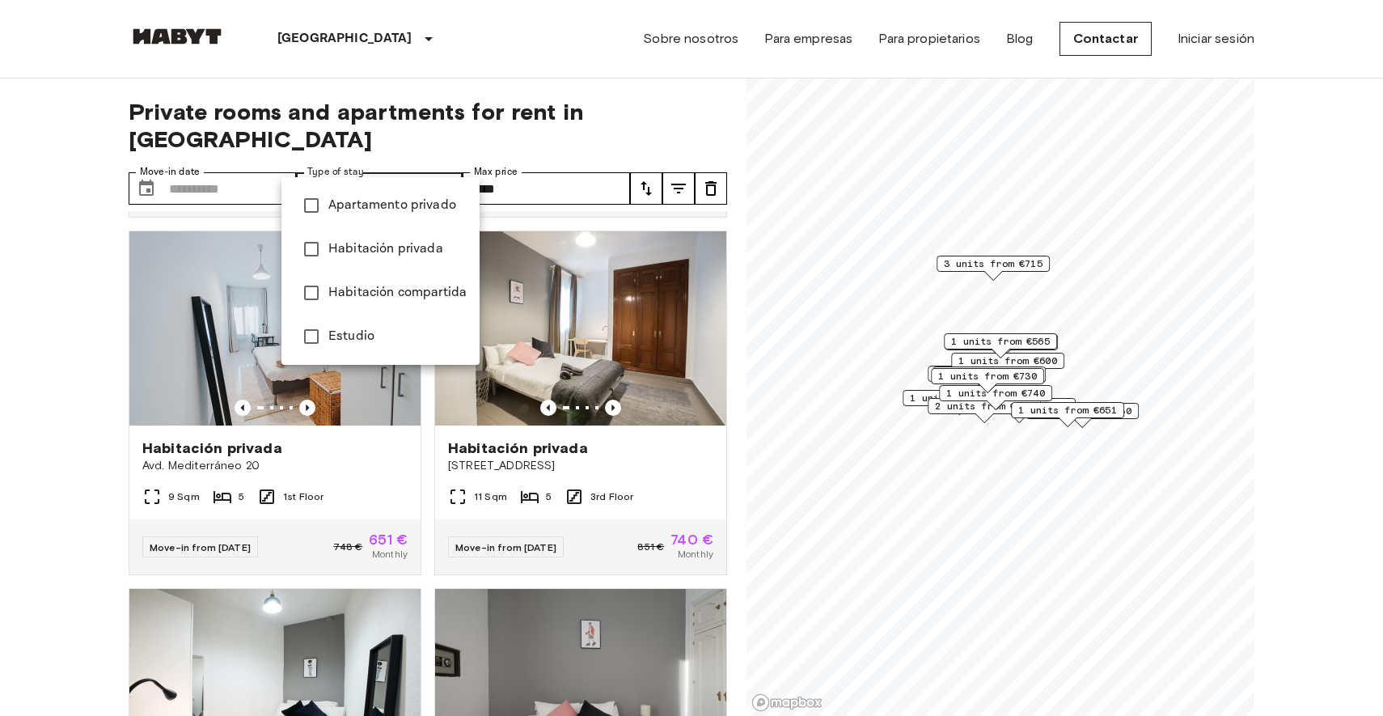
type input "**********"
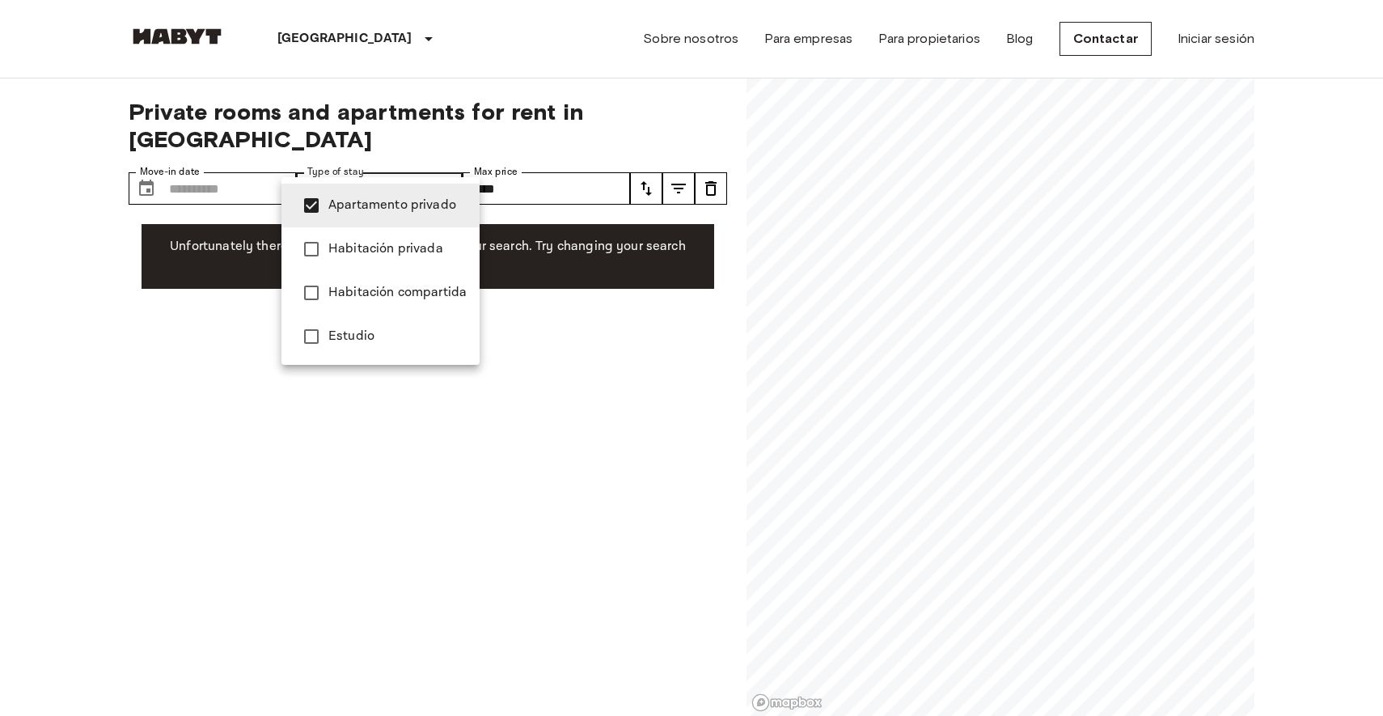
click at [530, 164] on div at bounding box center [691, 358] width 1383 height 716
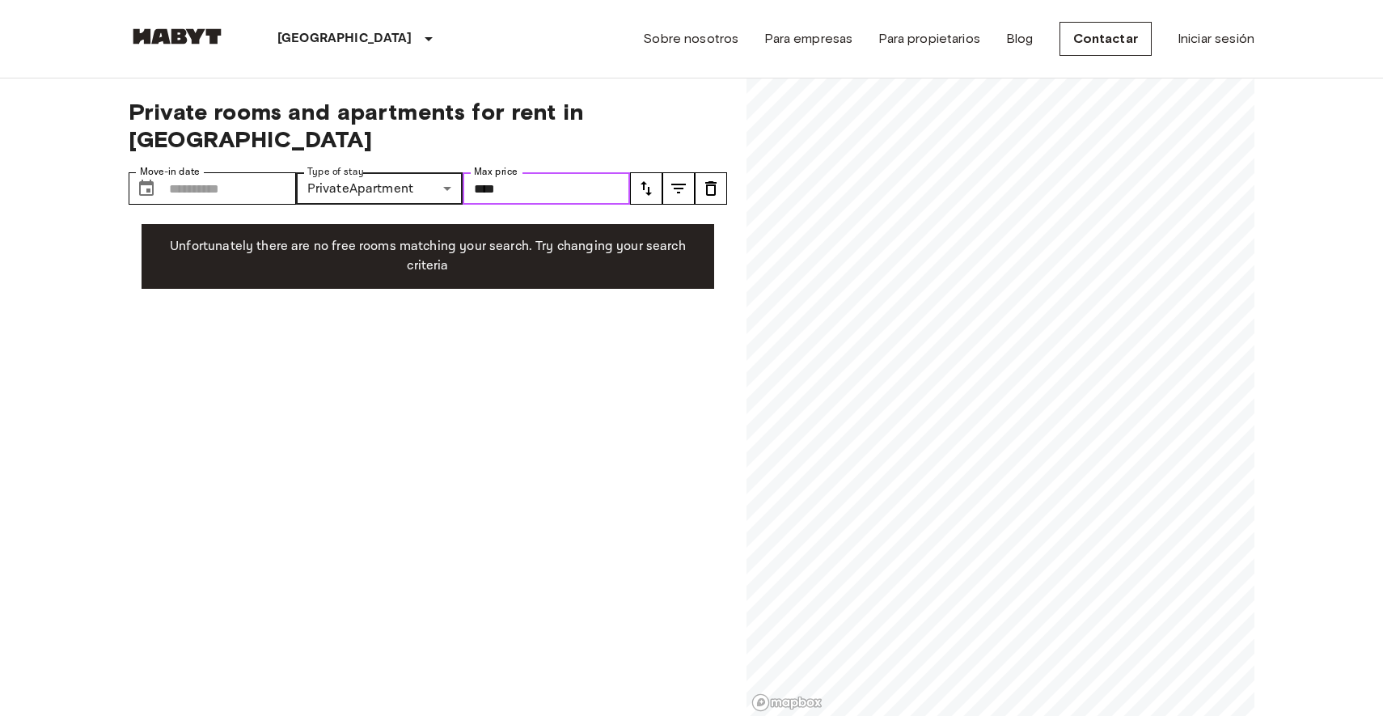
click at [518, 172] on input "****" at bounding box center [546, 188] width 167 height 32
type input "*"
type input "****"
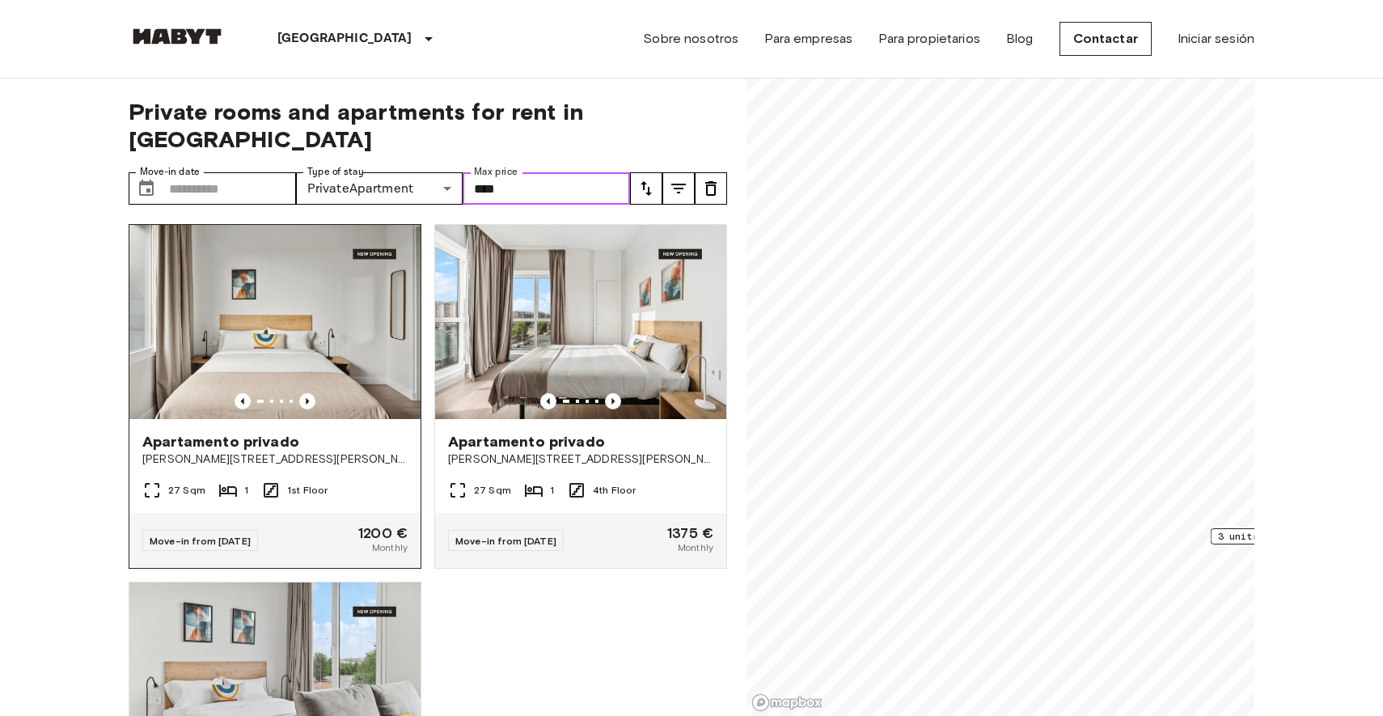
click at [337, 310] on img at bounding box center [274, 322] width 291 height 194
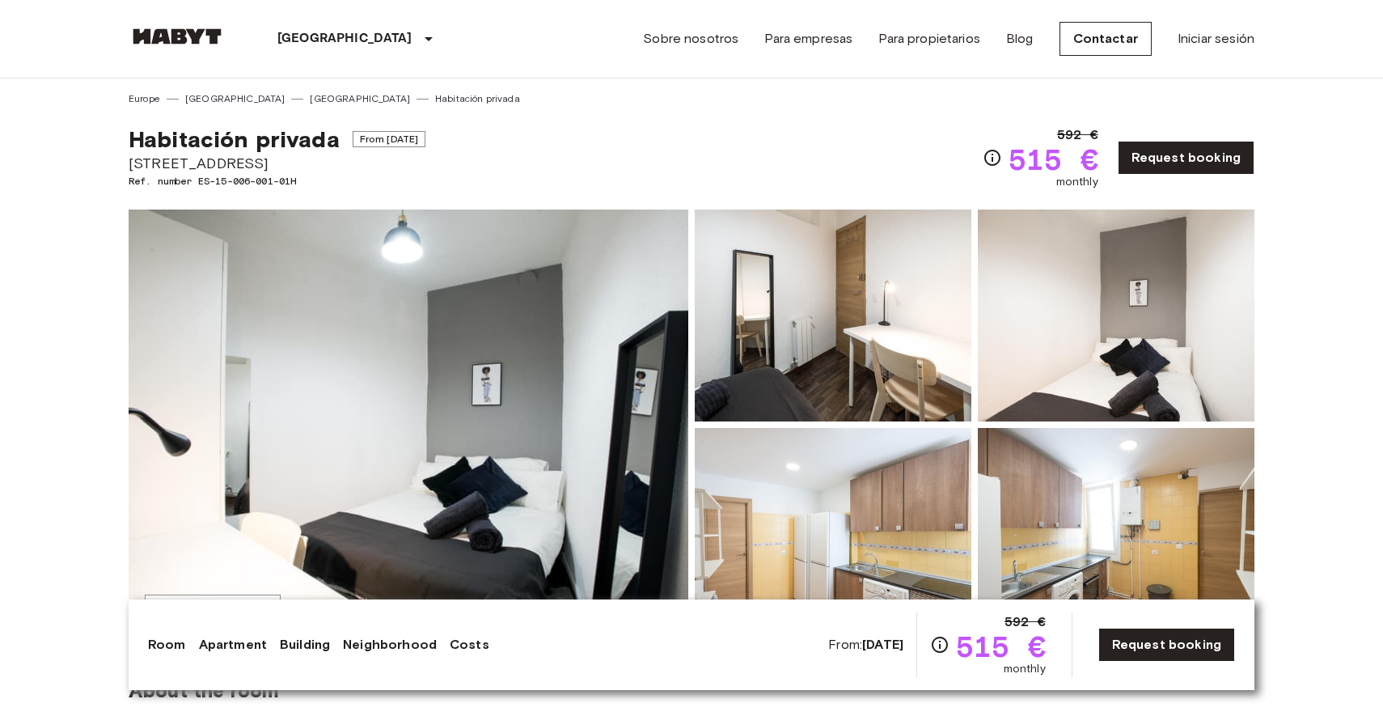
click at [265, 463] on img at bounding box center [409, 424] width 560 height 430
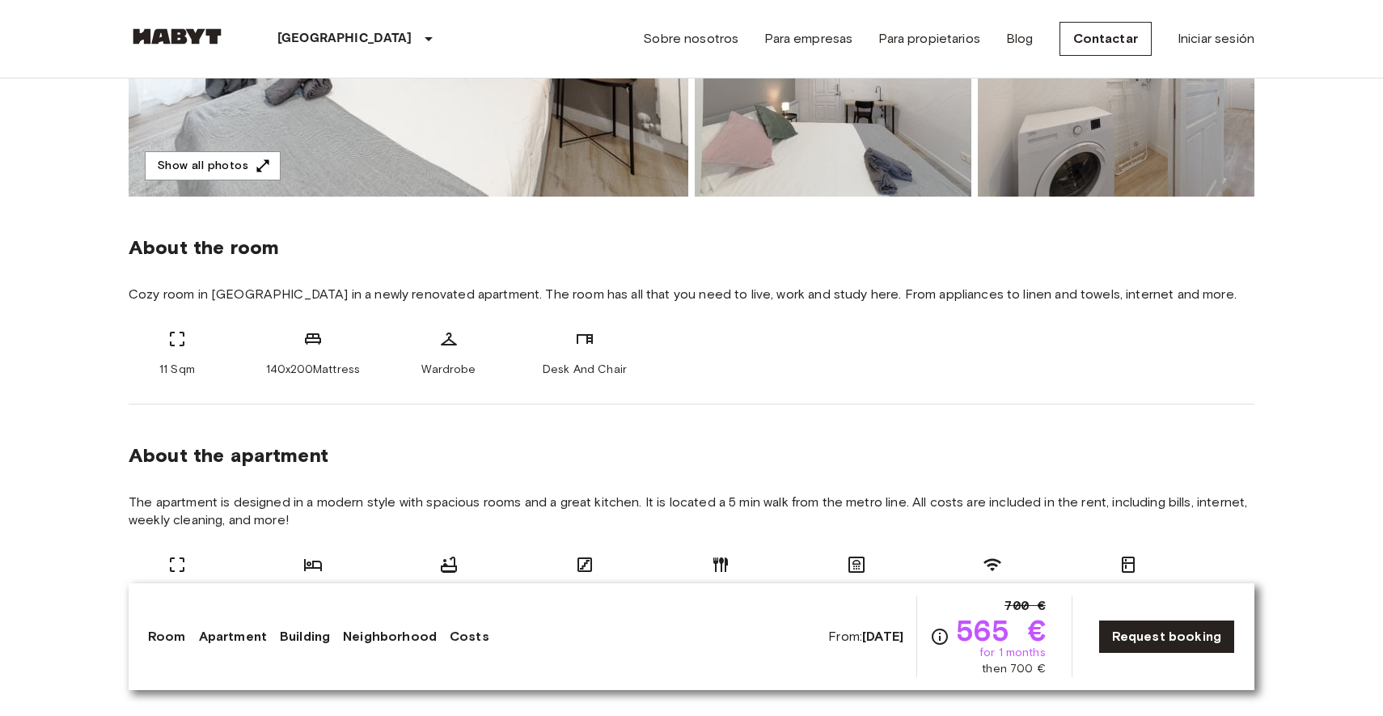
scroll to position [396, 0]
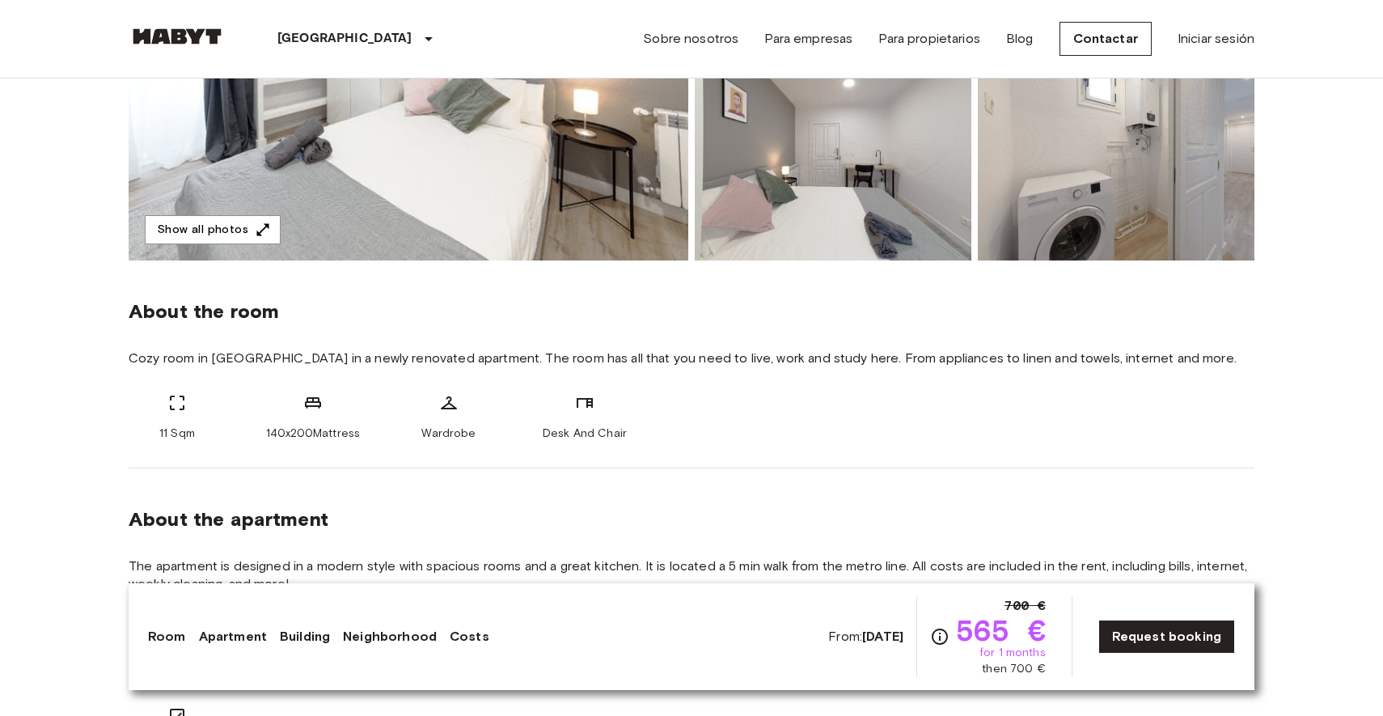
click at [482, 225] on img at bounding box center [409, 45] width 560 height 430
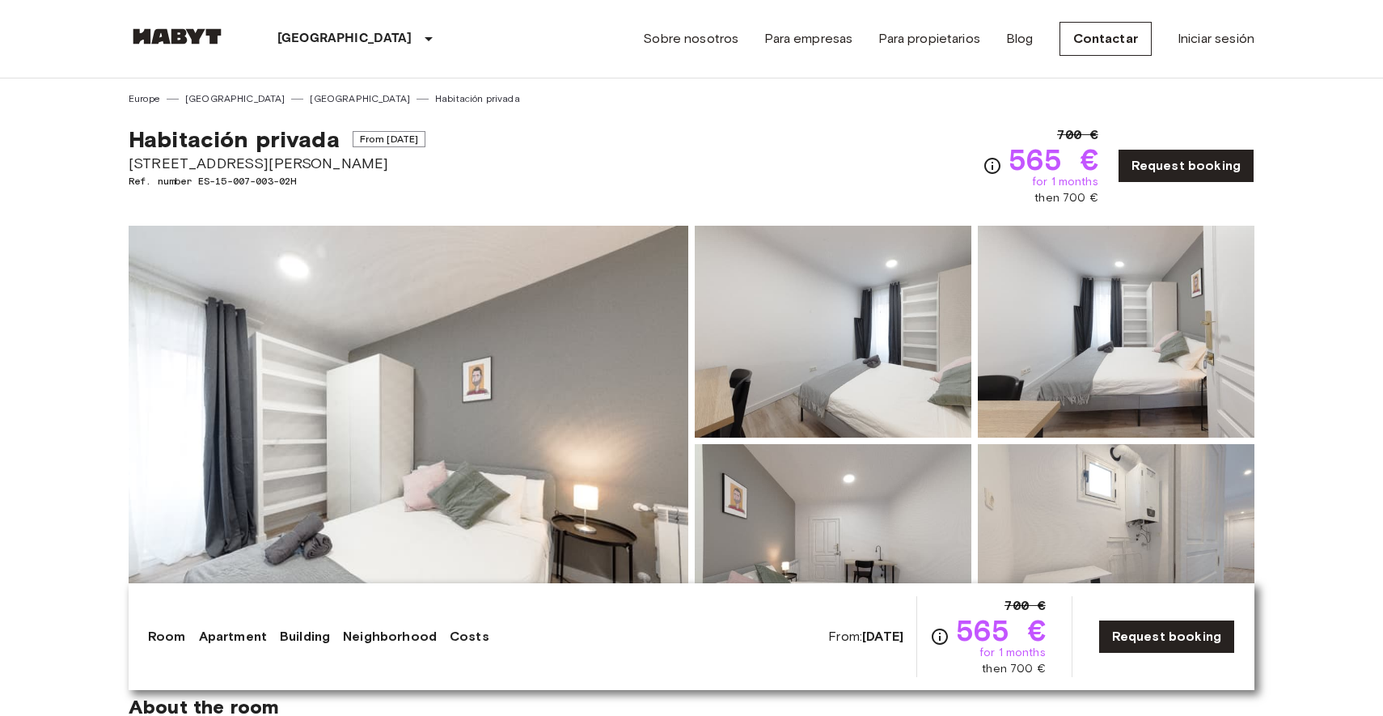
click at [556, 363] on img at bounding box center [409, 441] width 560 height 430
click at [526, 501] on img at bounding box center [409, 441] width 560 height 430
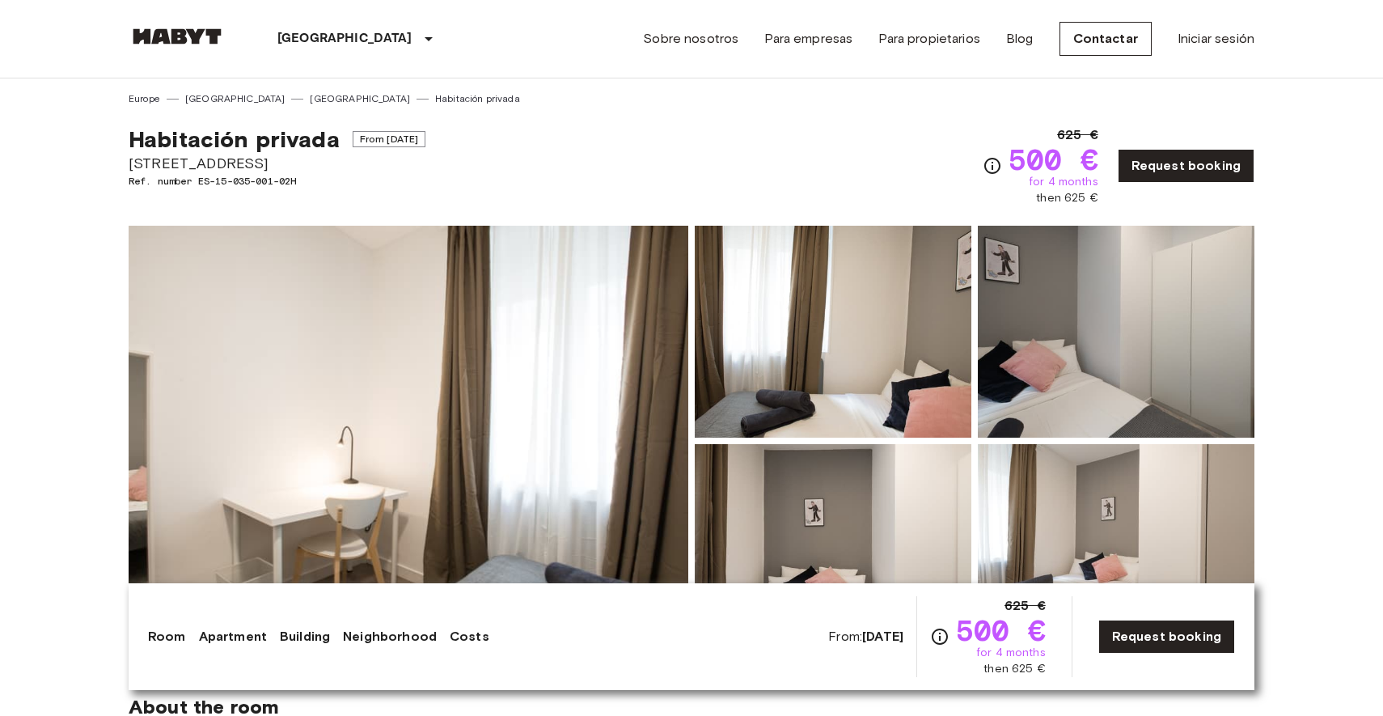
drag, startPoint x: 105, startPoint y: 163, endPoint x: 297, endPoint y: 163, distance: 191.7
copy span "[STREET_ADDRESS]"
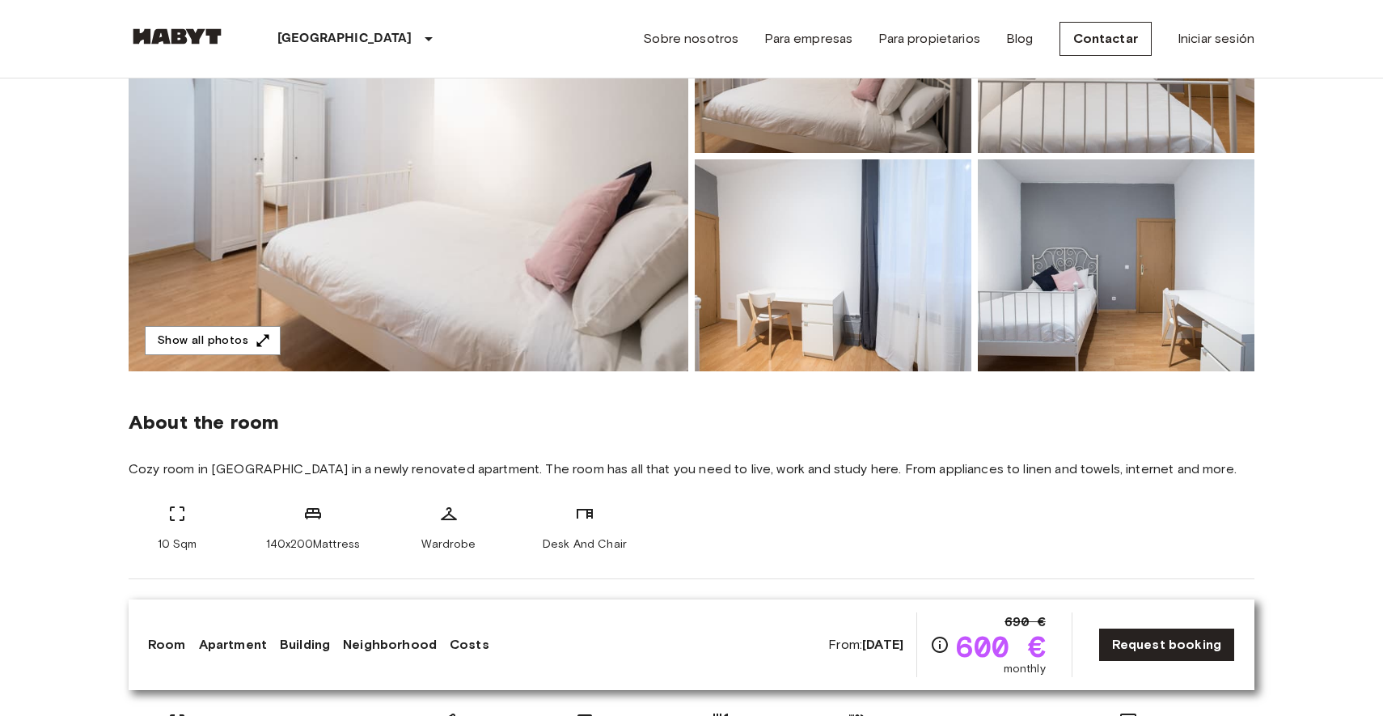
scroll to position [256, 0]
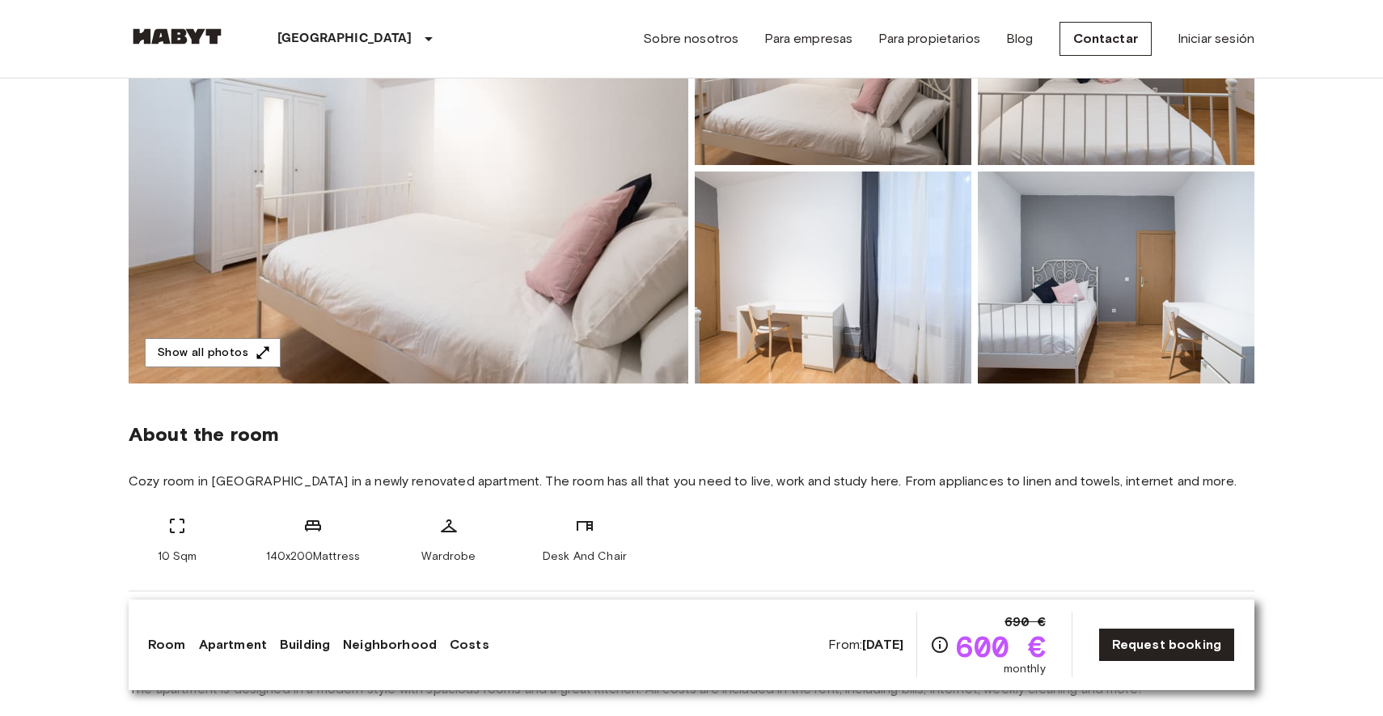
click at [489, 274] on img at bounding box center [409, 168] width 560 height 430
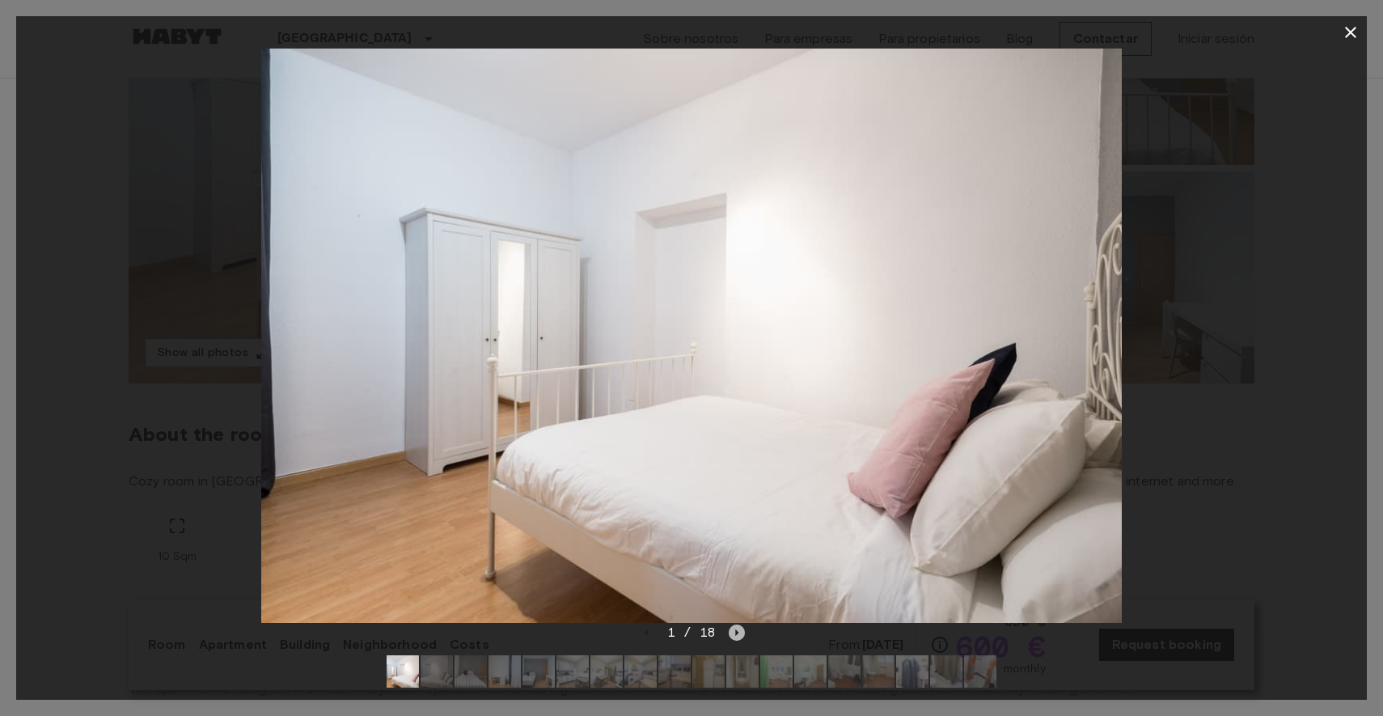
click at [734, 636] on icon "Next image" at bounding box center [737, 632] width 16 height 16
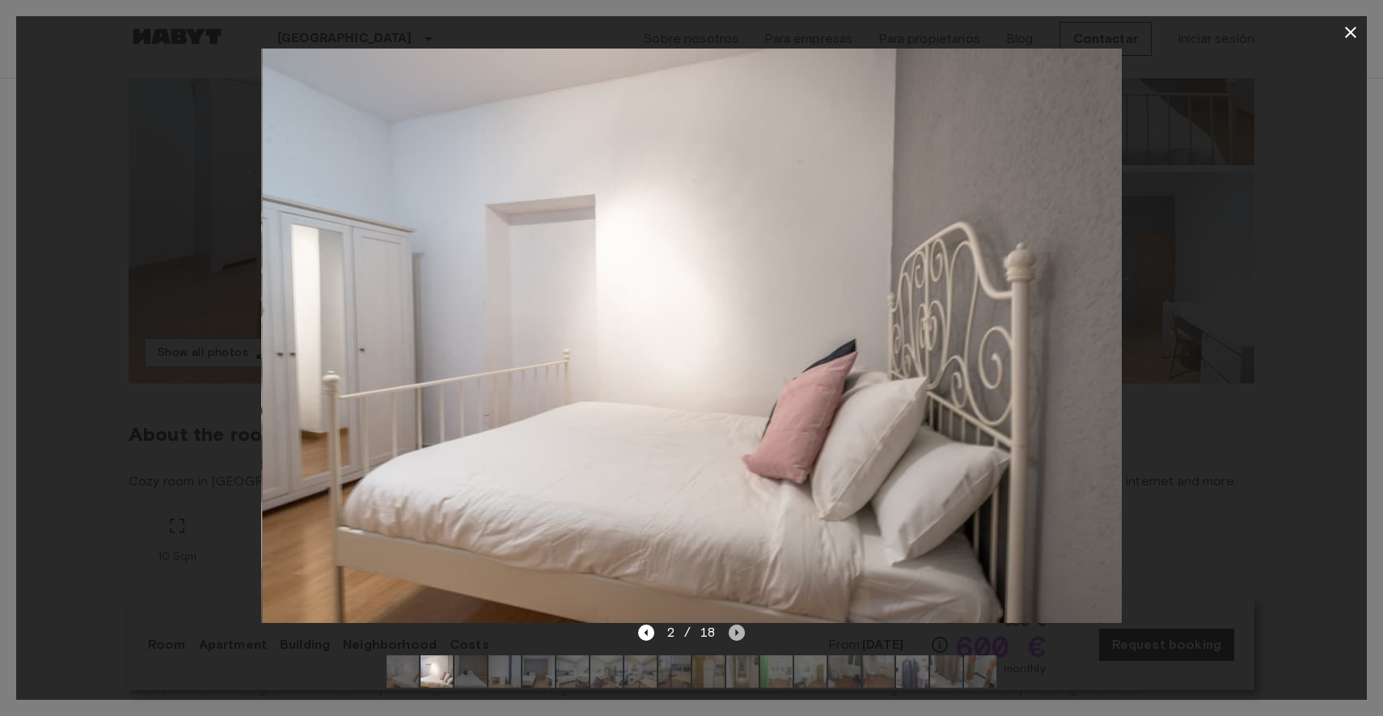
click at [734, 636] on icon "Next image" at bounding box center [737, 632] width 16 height 16
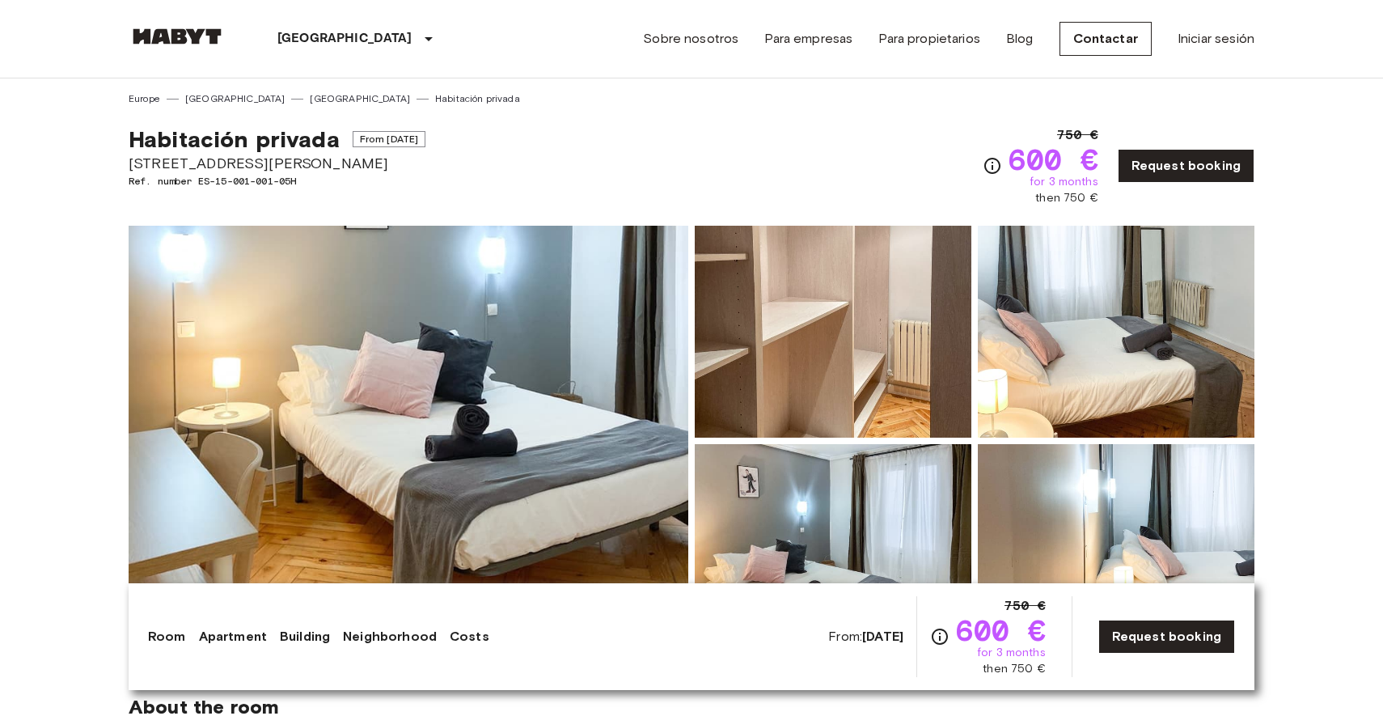
scroll to position [40, 0]
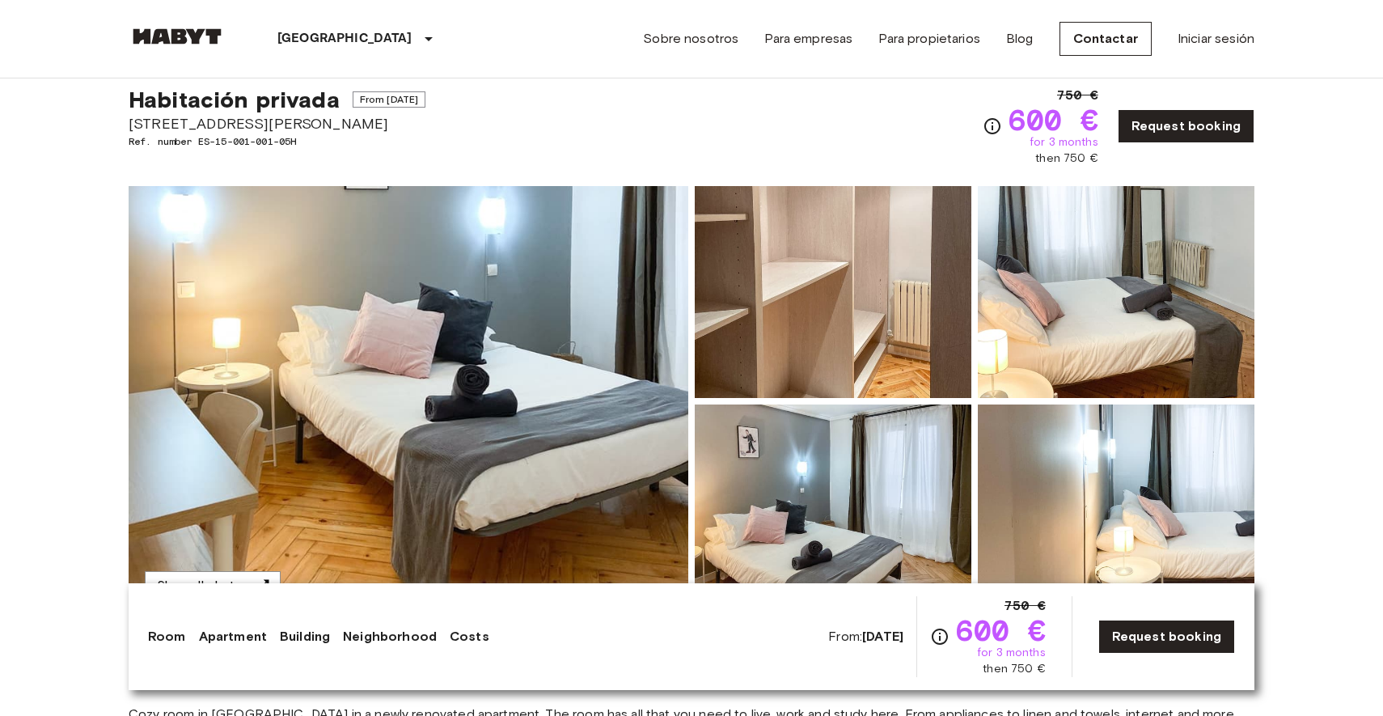
click at [583, 480] on img at bounding box center [409, 401] width 560 height 430
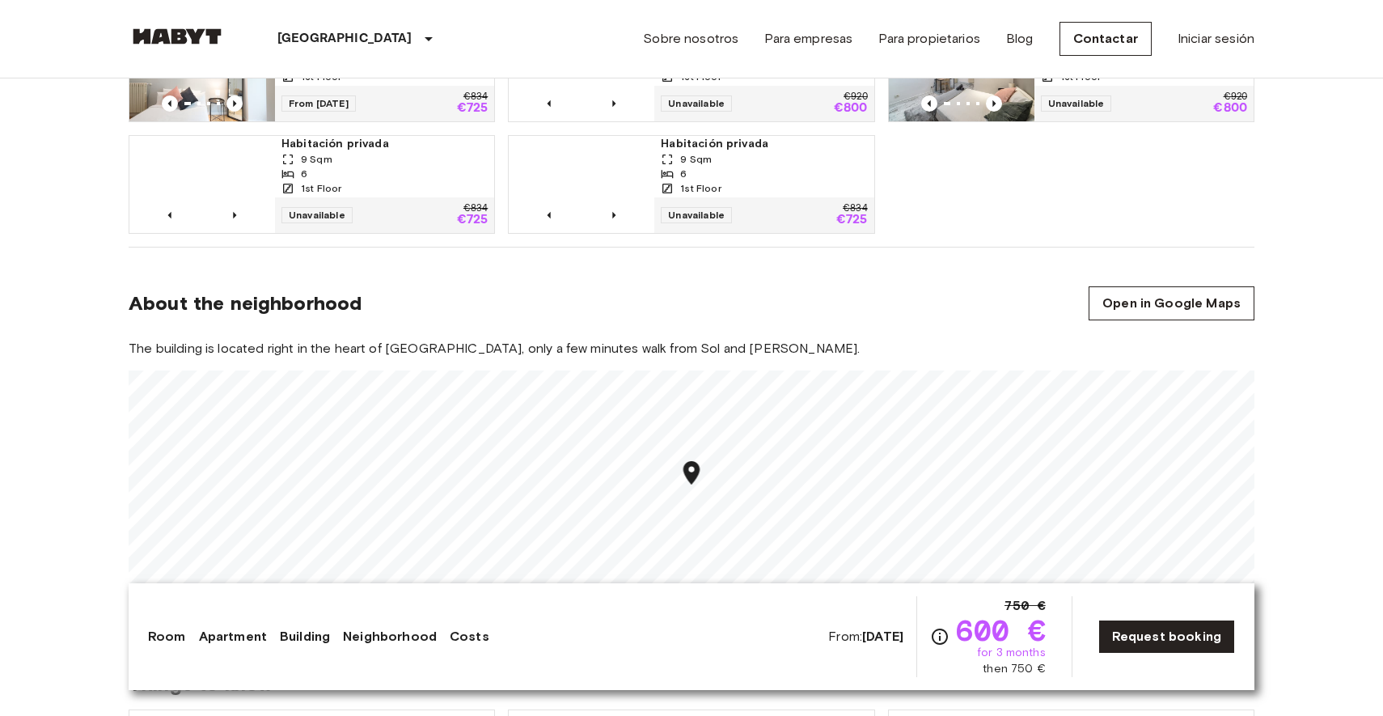
scroll to position [1399, 0]
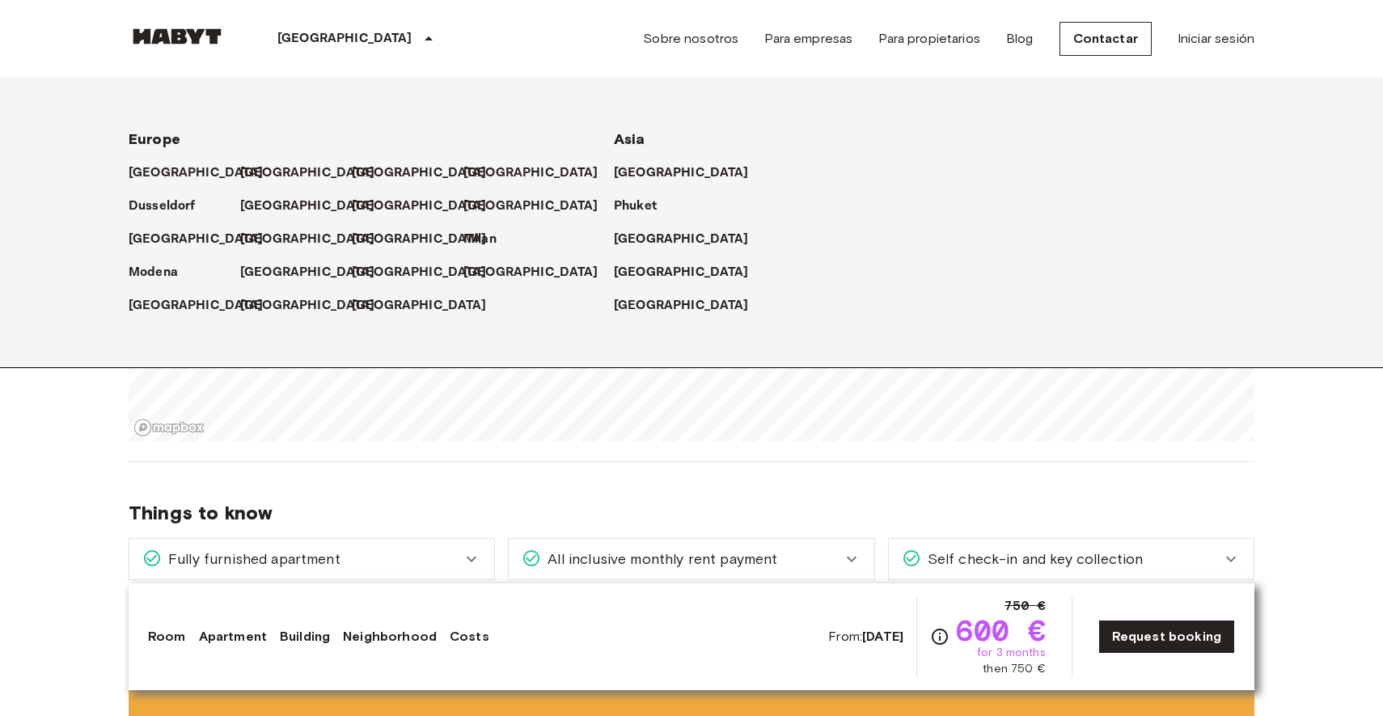
click at [419, 32] on icon at bounding box center [428, 38] width 19 height 19
click at [355, 267] on p "[GEOGRAPHIC_DATA]" at bounding box center [422, 272] width 135 height 19
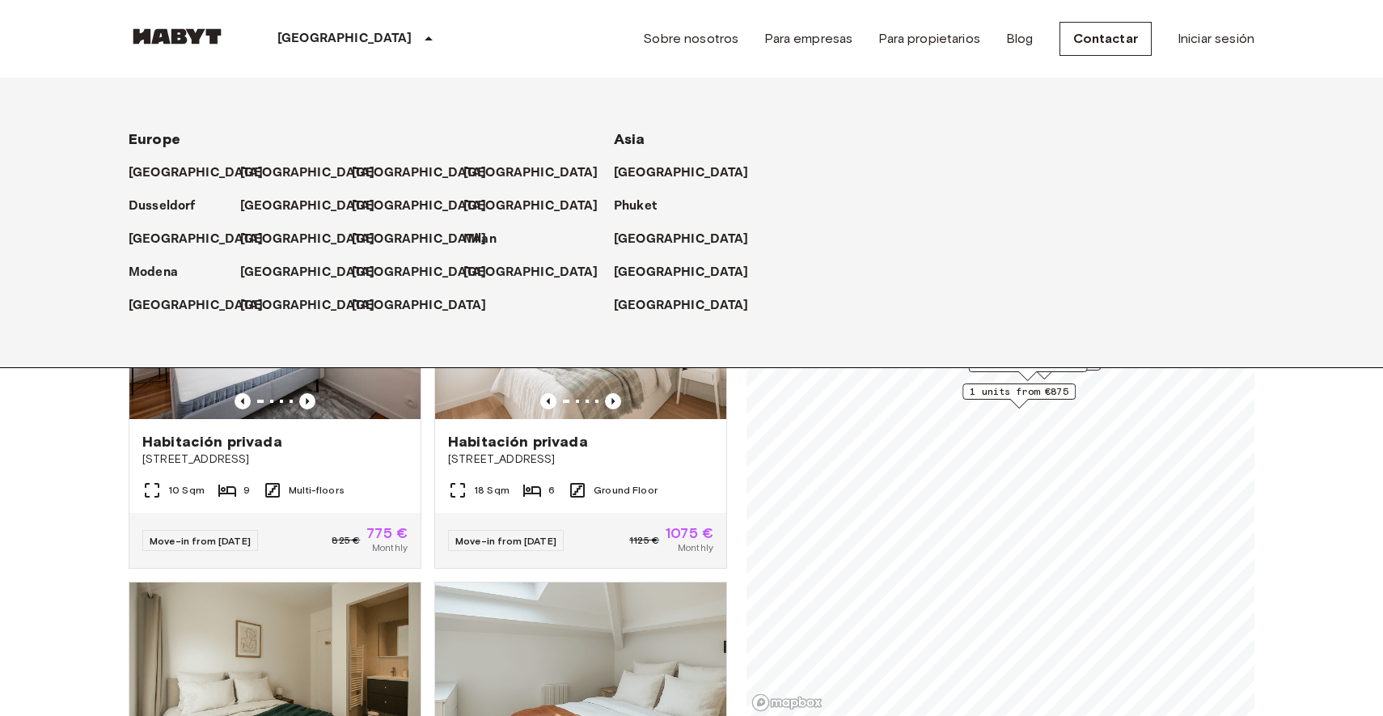
click at [302, 32] on p "[GEOGRAPHIC_DATA]" at bounding box center [344, 38] width 135 height 19
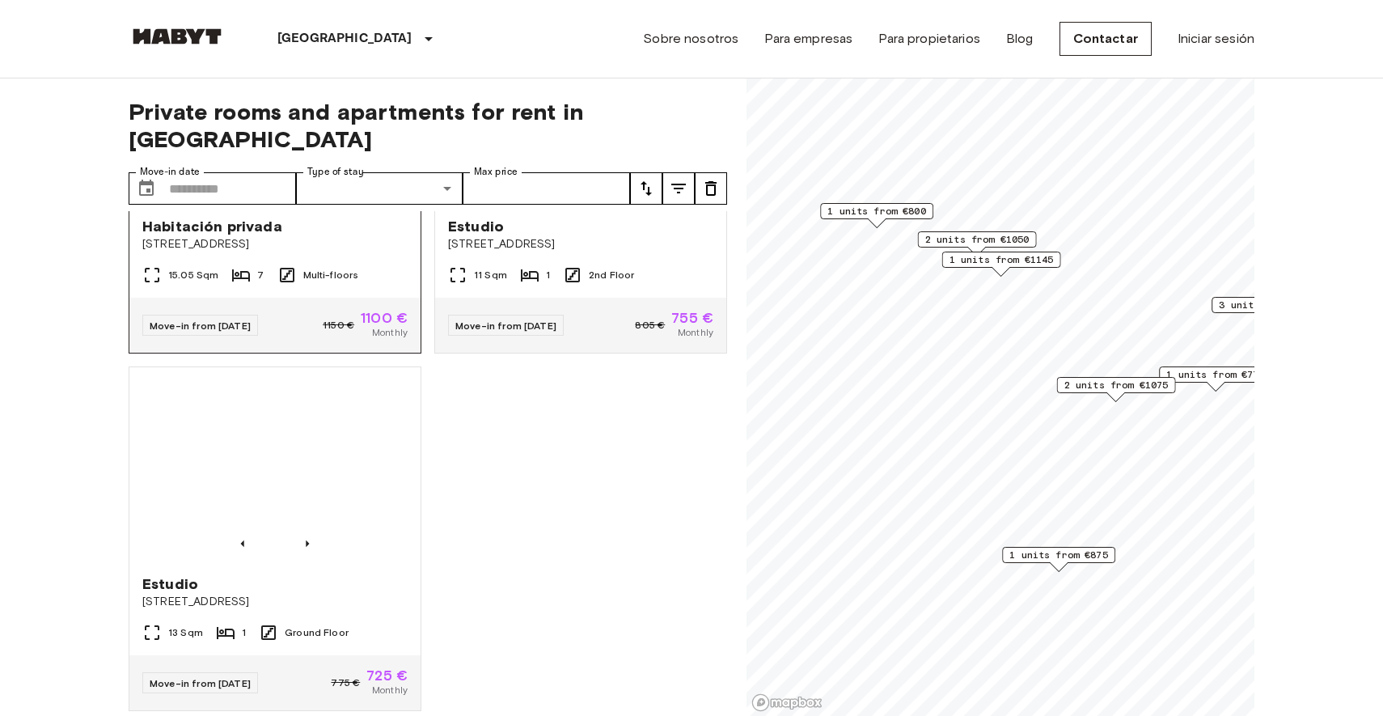
scroll to position [1644, 0]
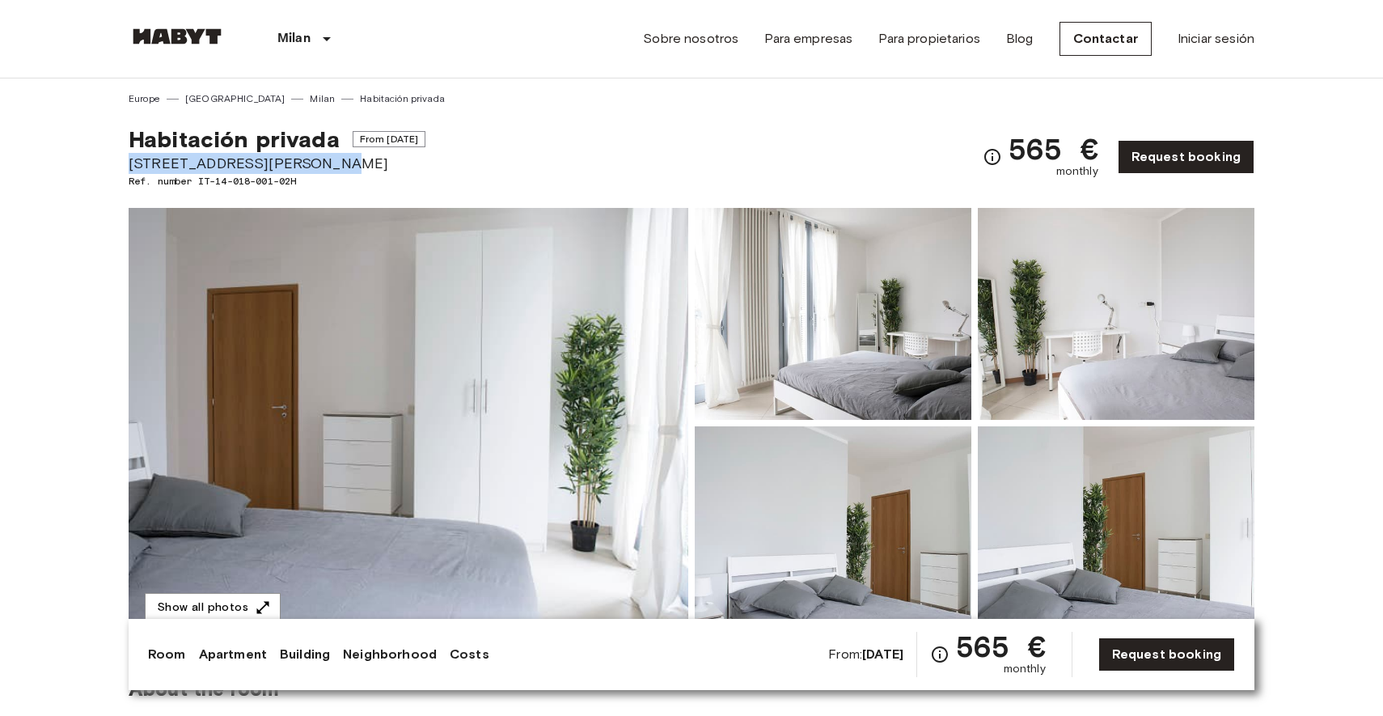
drag, startPoint x: 108, startPoint y: 166, endPoint x: 315, endPoint y: 164, distance: 207.9
copy span "Via Giuseppe De Finetti 13"
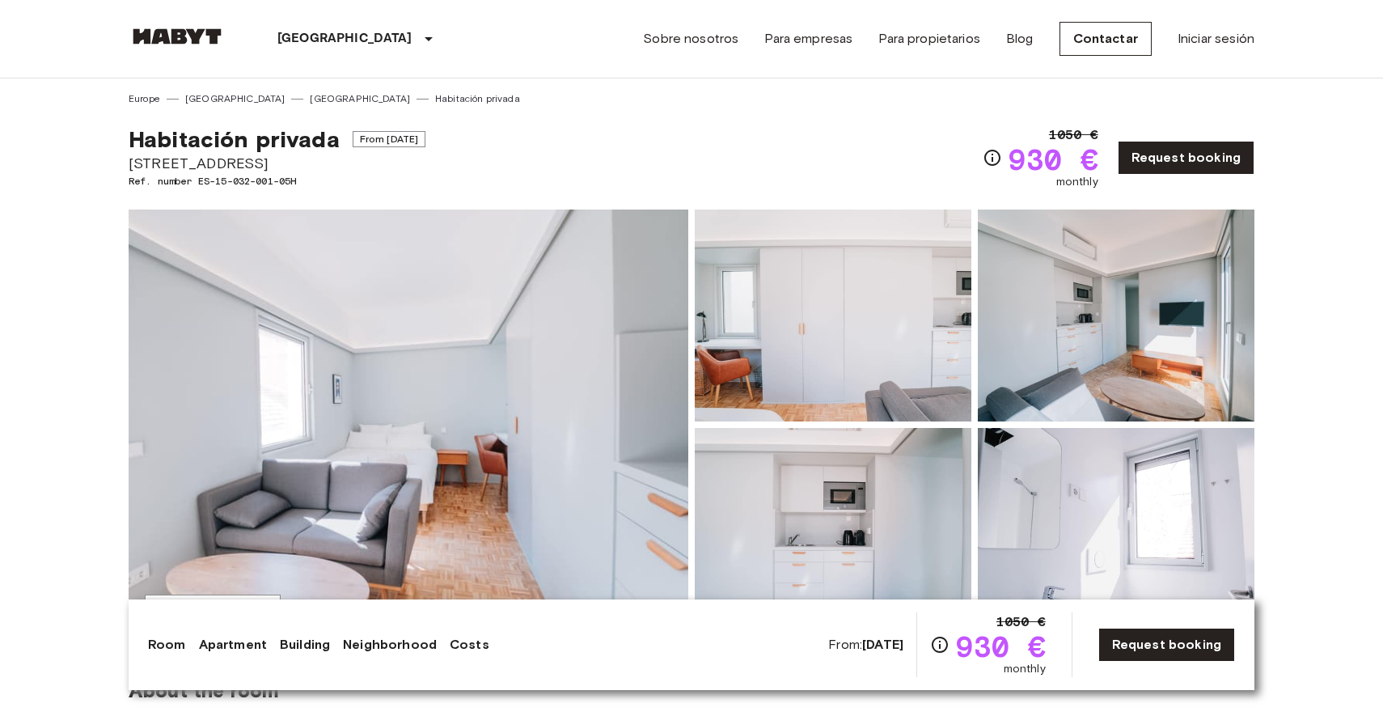
click at [638, 319] on img at bounding box center [409, 424] width 560 height 430
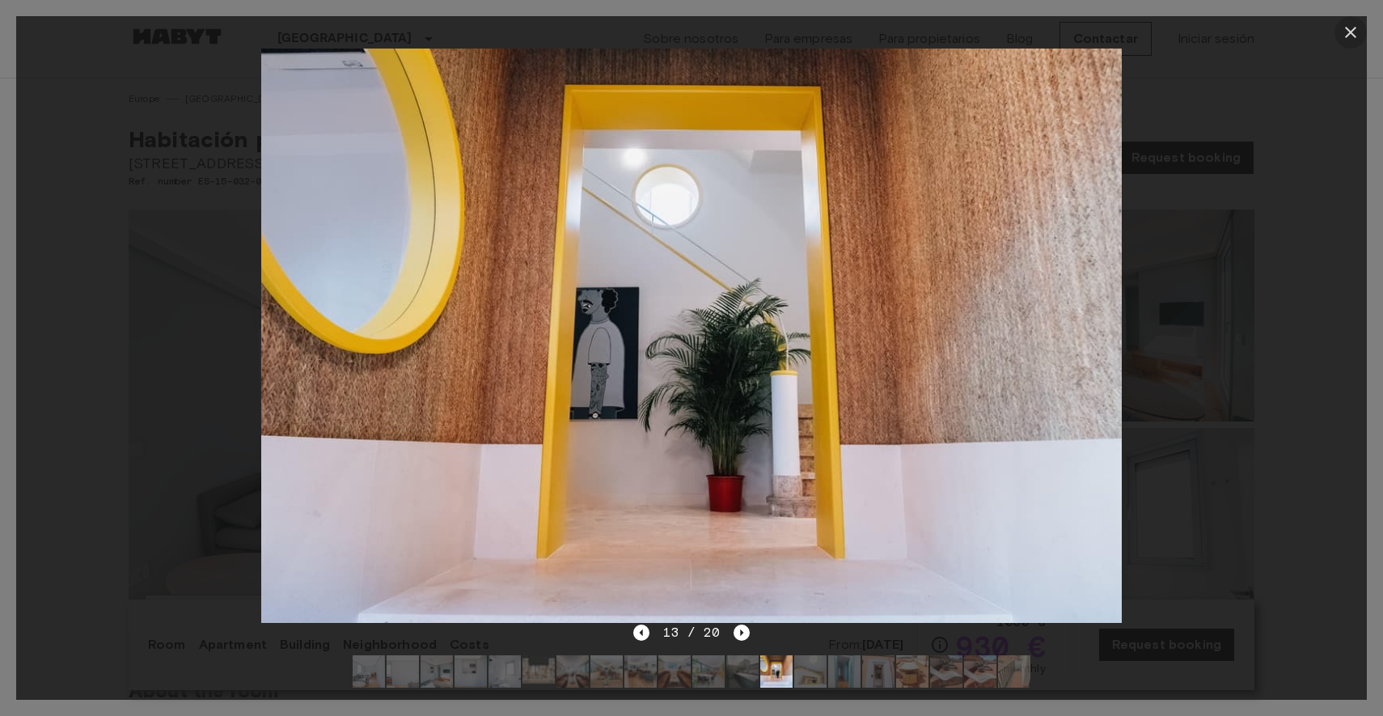
drag, startPoint x: 1350, startPoint y: 34, endPoint x: 1251, endPoint y: 192, distance: 186.1
click at [1251, 192] on div "13 / 20" at bounding box center [691, 358] width 1351 height 684
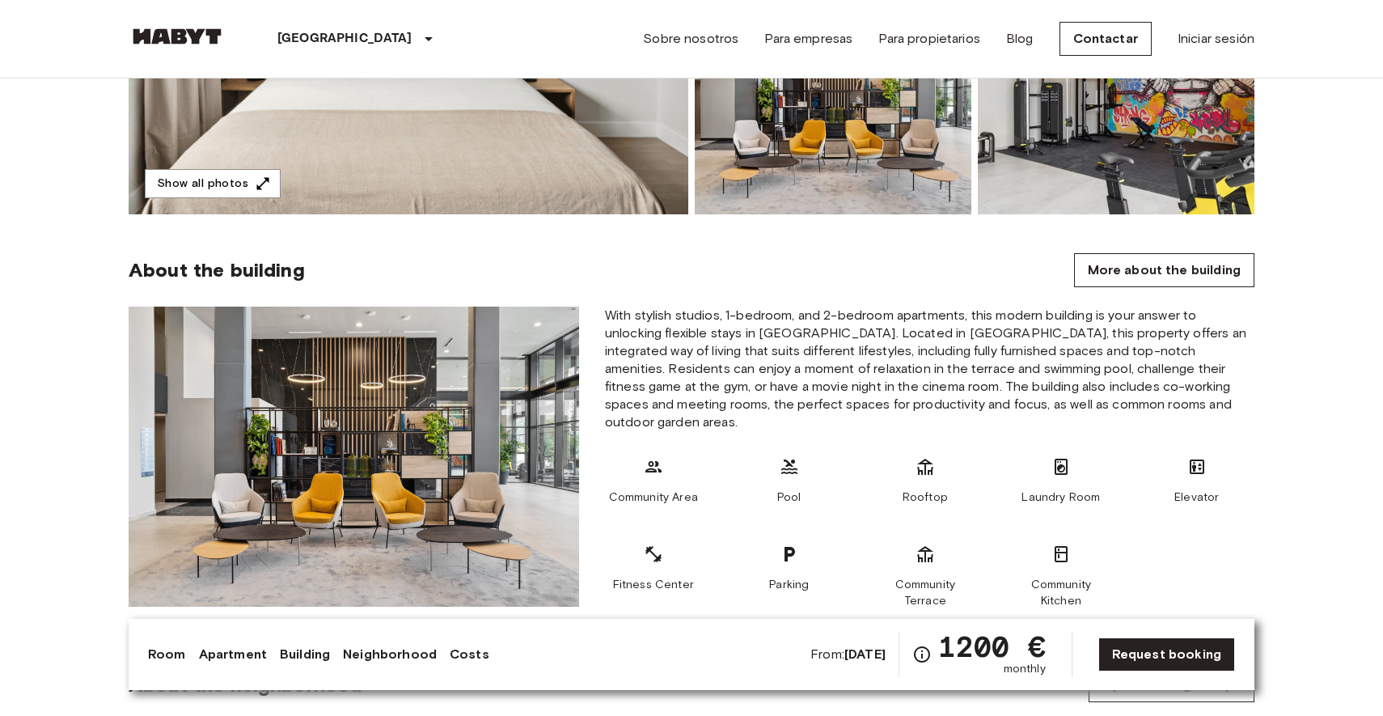
scroll to position [371, 0]
